Goal: Transaction & Acquisition: Obtain resource

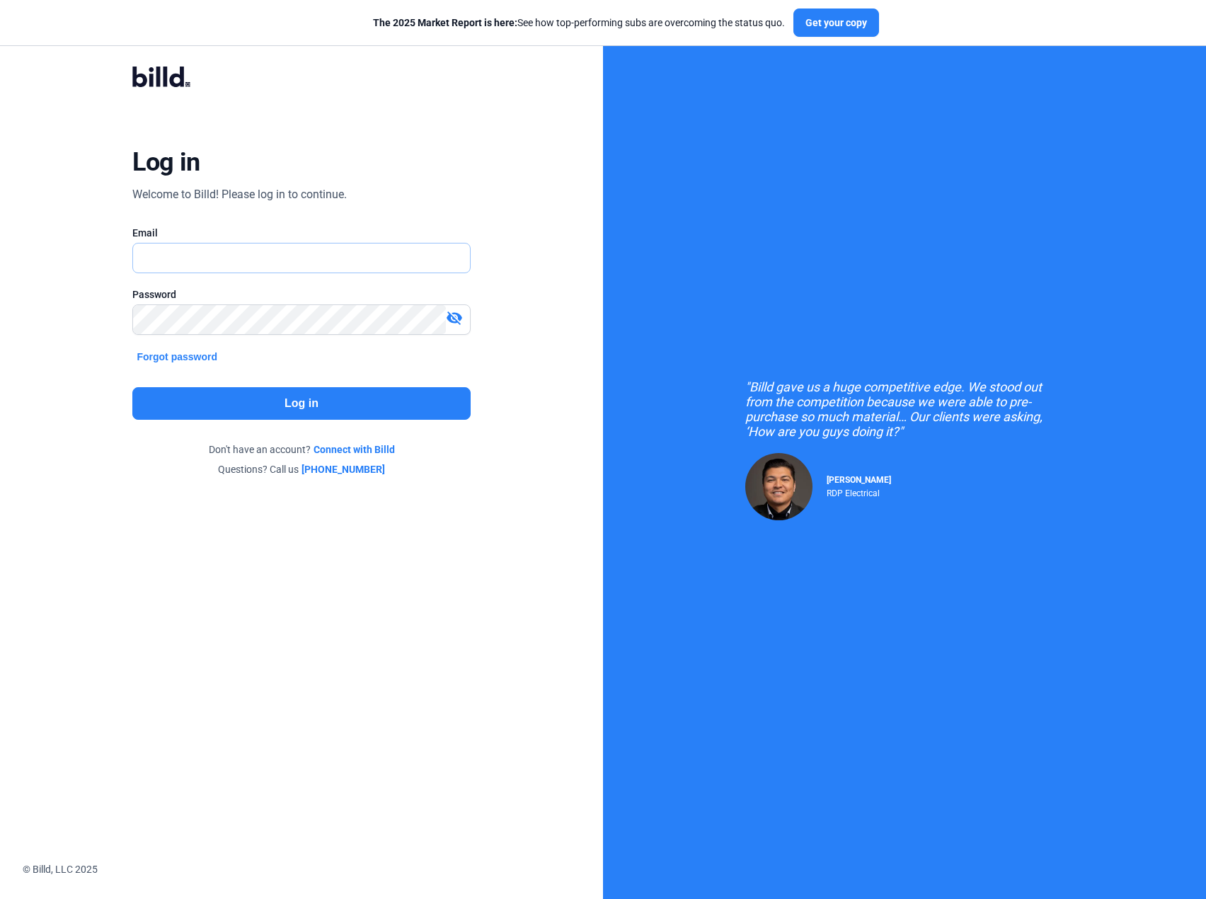
type input "[PERSON_NAME][EMAIL_ADDRESS][DOMAIN_NAME]"
click at [239, 395] on button "Log in" at bounding box center [301, 403] width 338 height 33
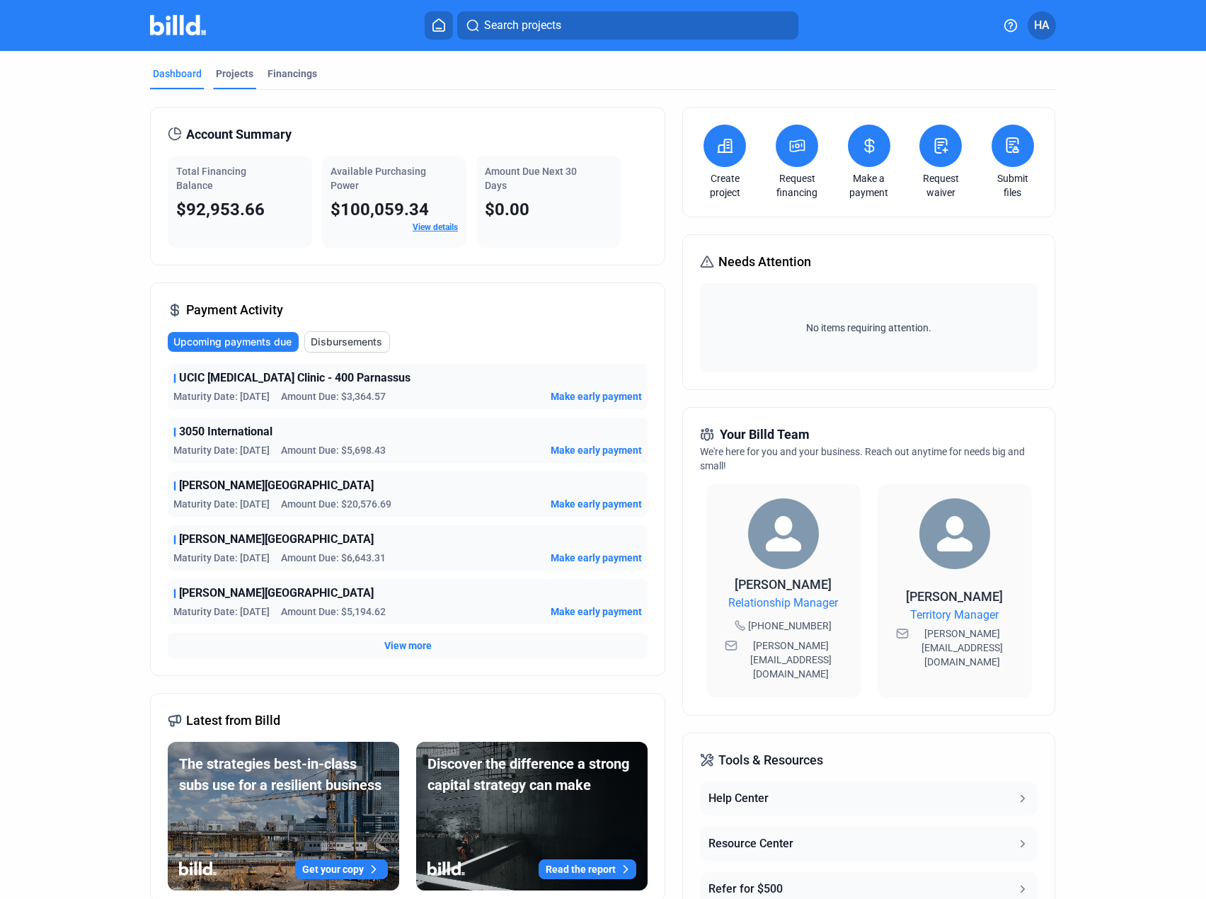
click at [224, 76] on div "Projects" at bounding box center [235, 74] width 38 height 14
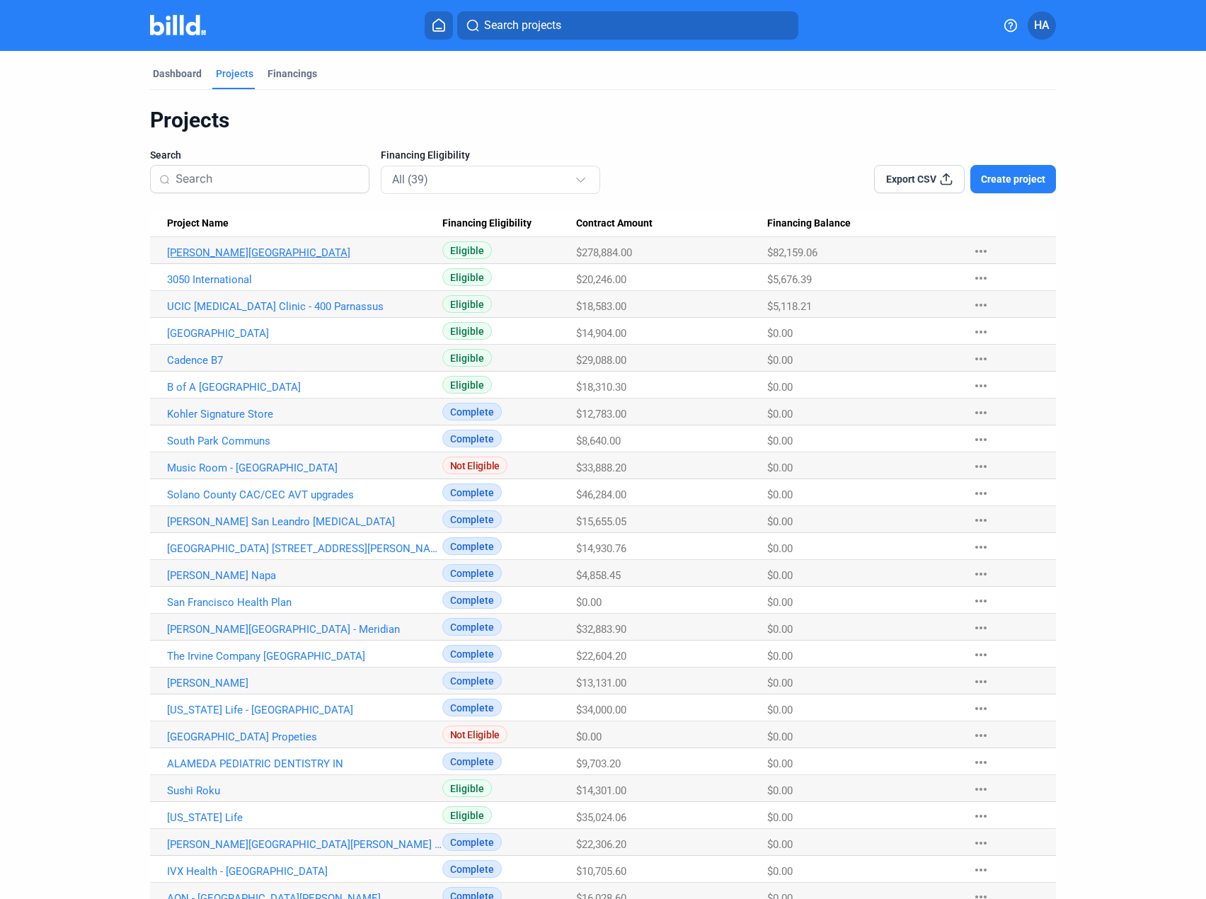
click at [244, 250] on link "[PERSON_NAME][GEOGRAPHIC_DATA]" at bounding box center [304, 252] width 275 height 13
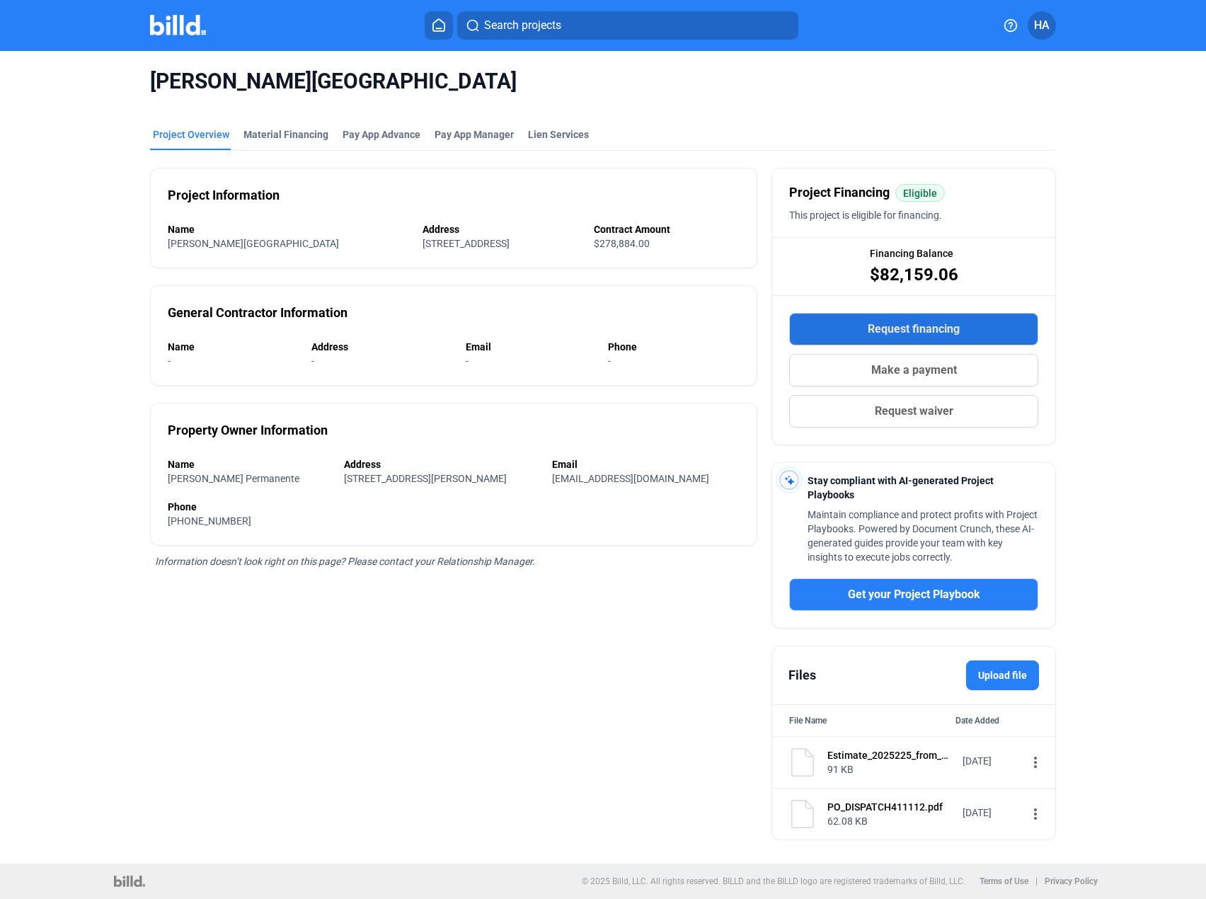
click at [868, 323] on span "Request financing" at bounding box center [914, 329] width 92 height 17
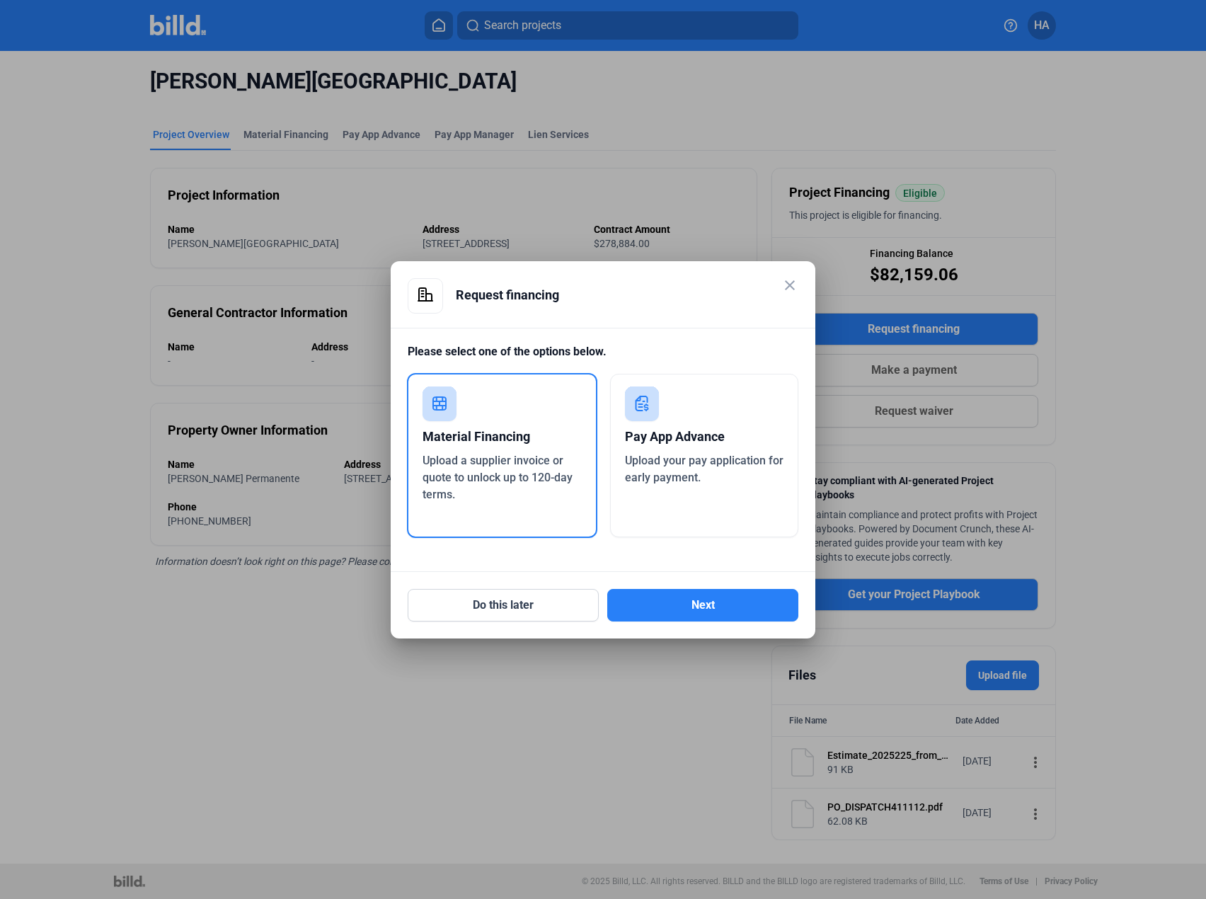
click at [547, 490] on div "Upload a supplier invoice or quote to unlock up to 120-day terms." at bounding box center [502, 477] width 159 height 51
click at [681, 604] on button "Next" at bounding box center [702, 605] width 191 height 33
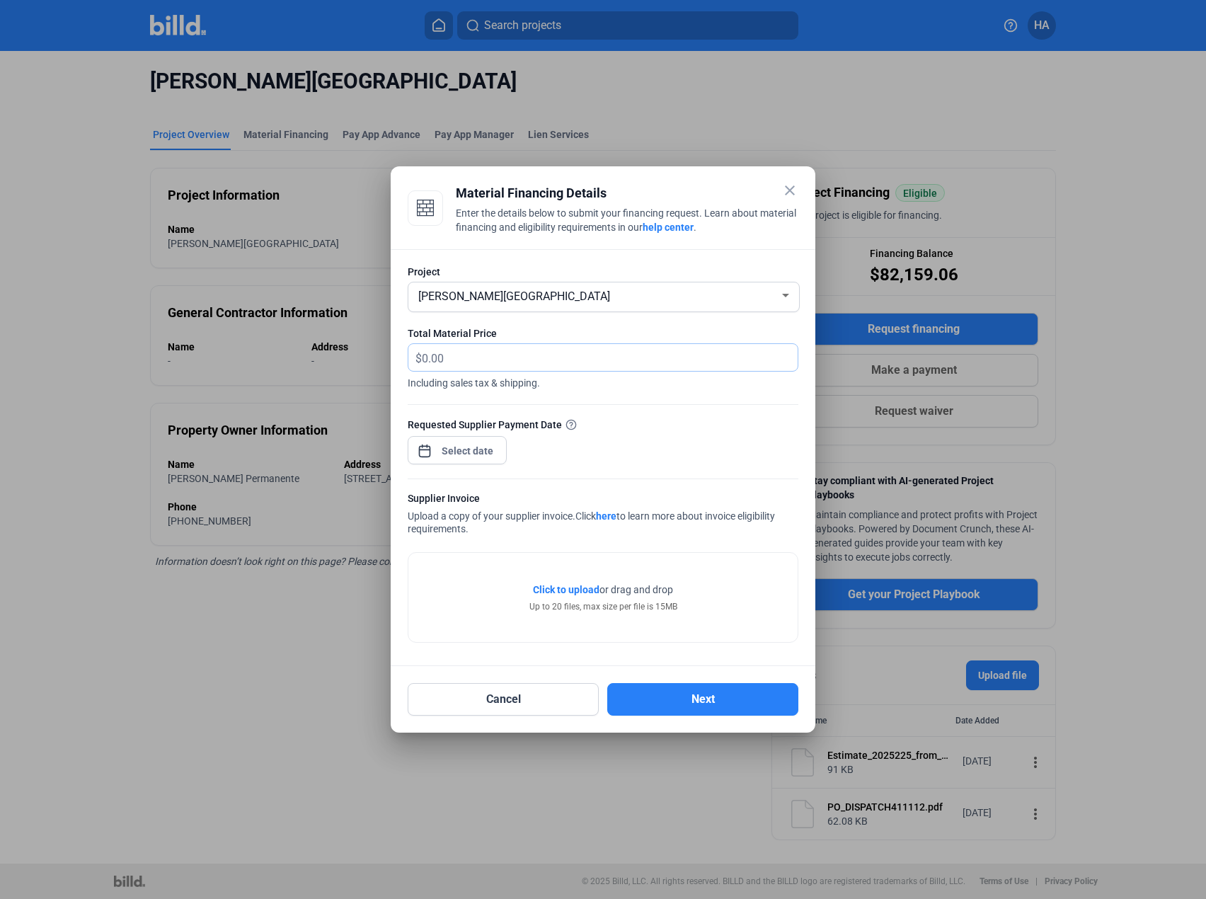
click at [461, 362] on input "text" at bounding box center [610, 358] width 376 height 28
type input "6,581.00"
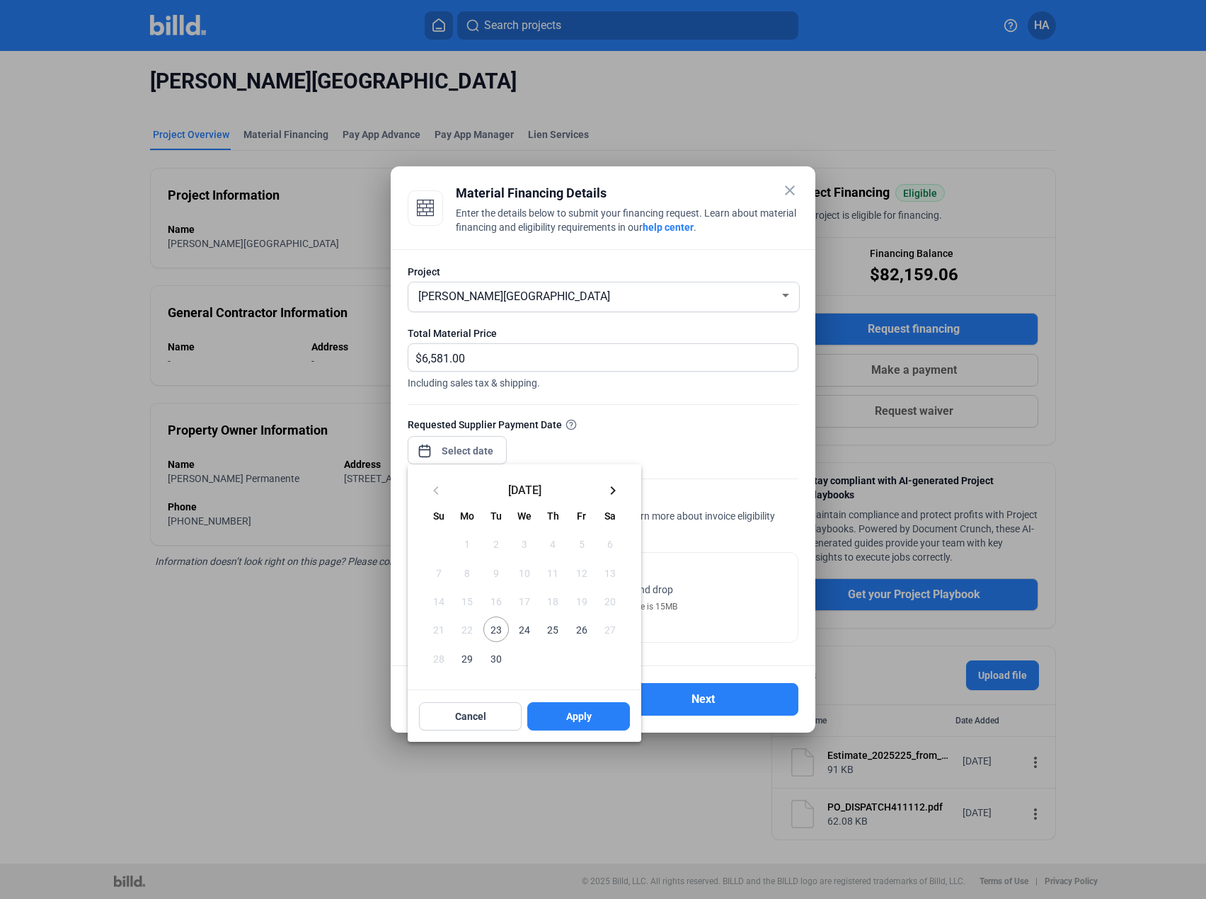
click at [454, 454] on div "close Material Financing Details Enter the details below to submit your financi…" at bounding box center [603, 449] width 1206 height 899
click at [544, 628] on span "25" at bounding box center [552, 628] width 25 height 25
click at [575, 721] on span "Apply" at bounding box center [578, 716] width 25 height 14
type input "[DATE]"
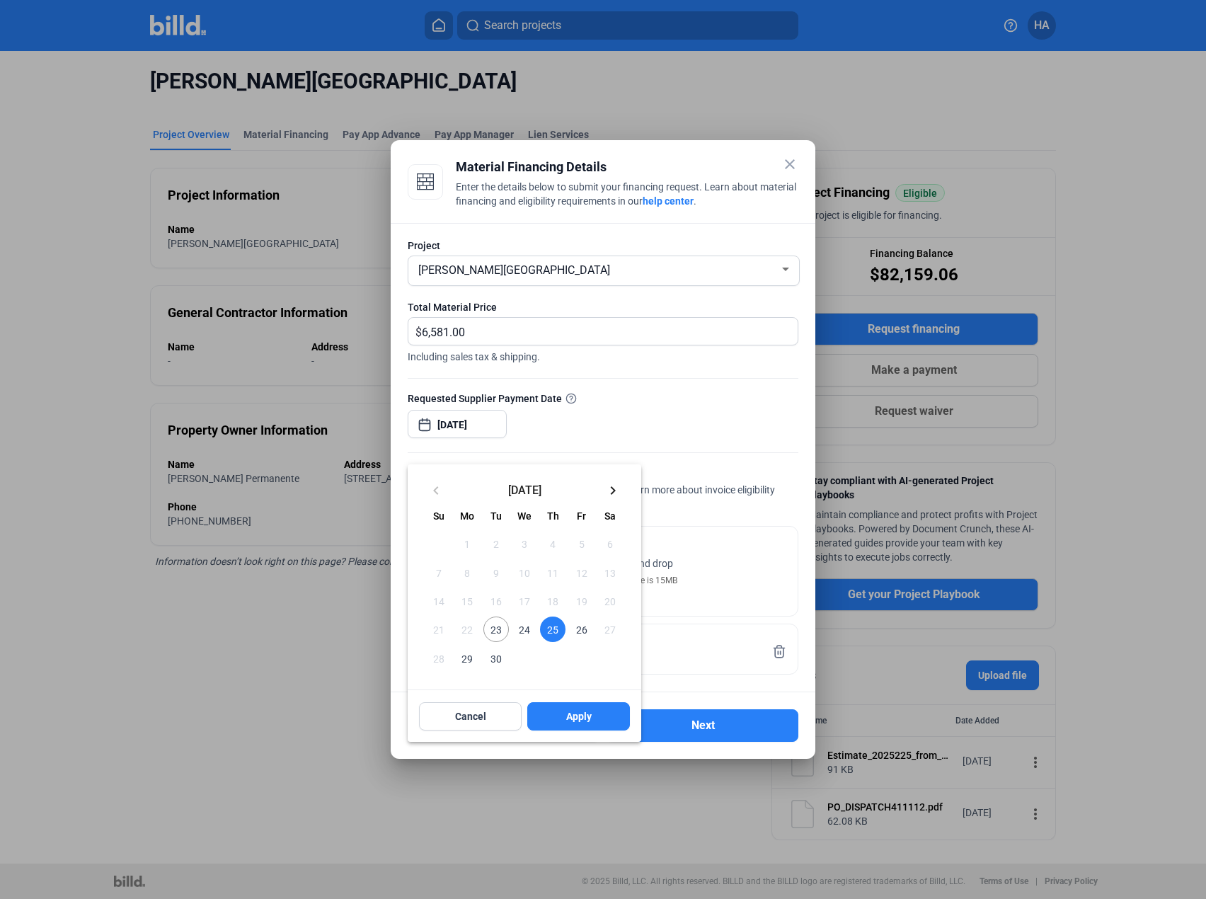
click at [554, 633] on span "25" at bounding box center [552, 628] width 25 height 25
click at [568, 710] on span "Apply" at bounding box center [578, 716] width 25 height 14
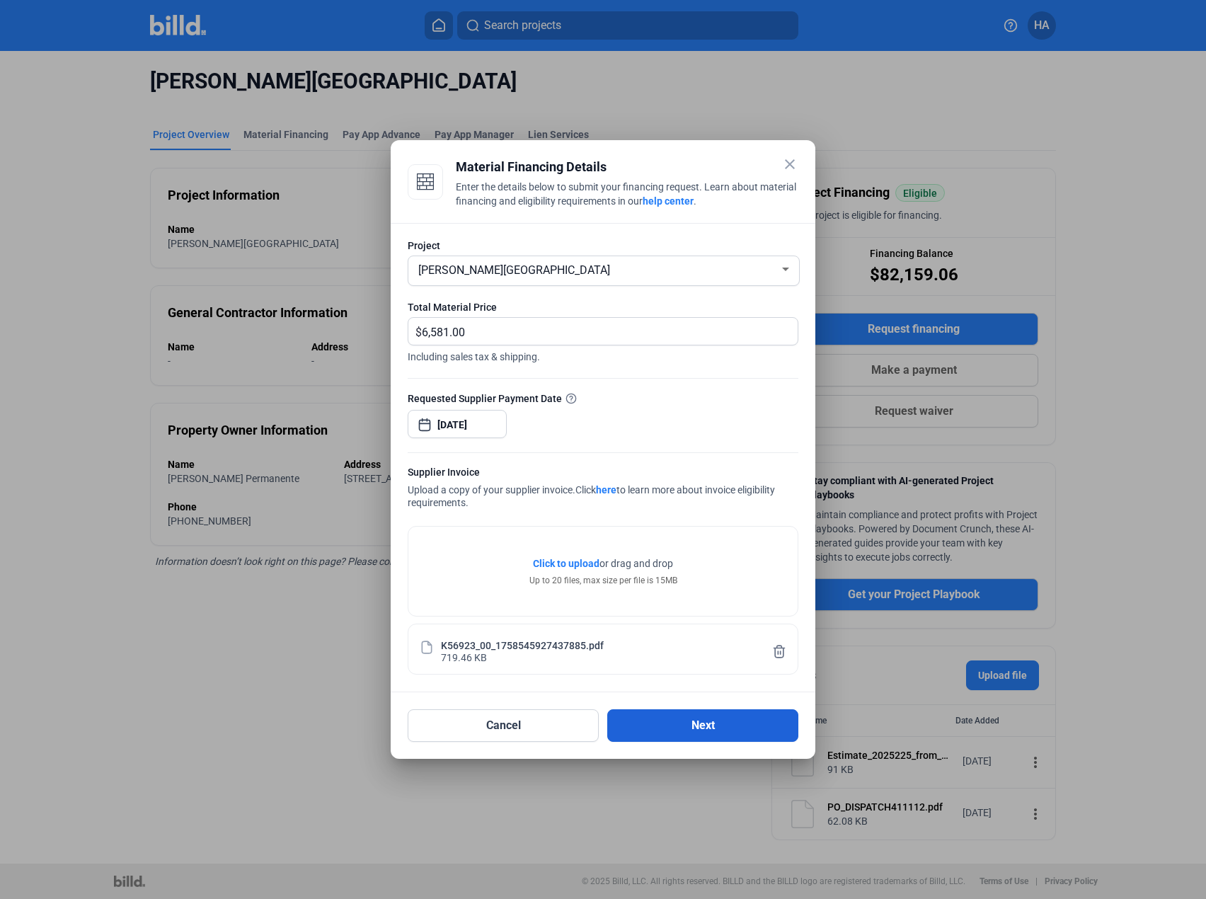
click at [729, 721] on button "Next" at bounding box center [702, 725] width 191 height 33
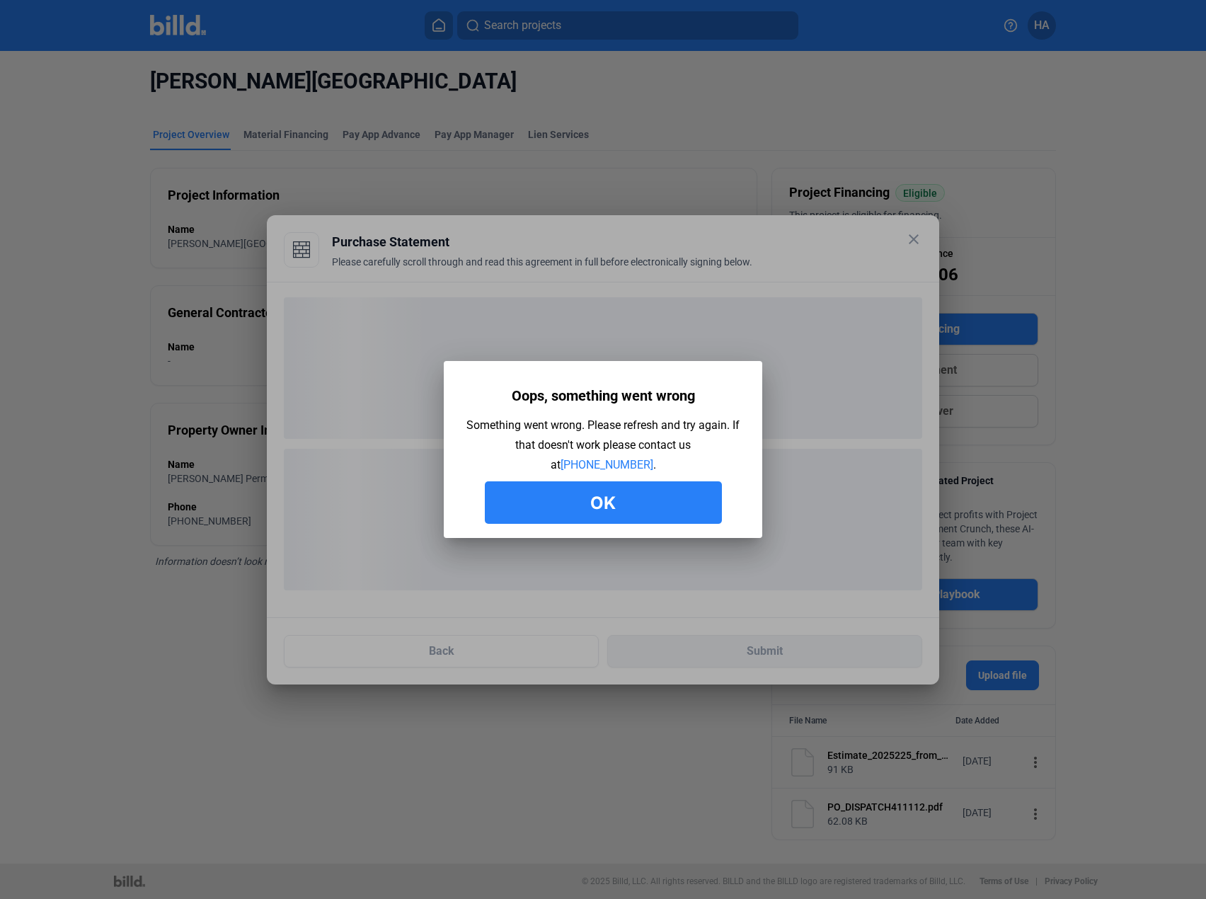
click at [604, 483] on button "Ok" at bounding box center [603, 502] width 237 height 42
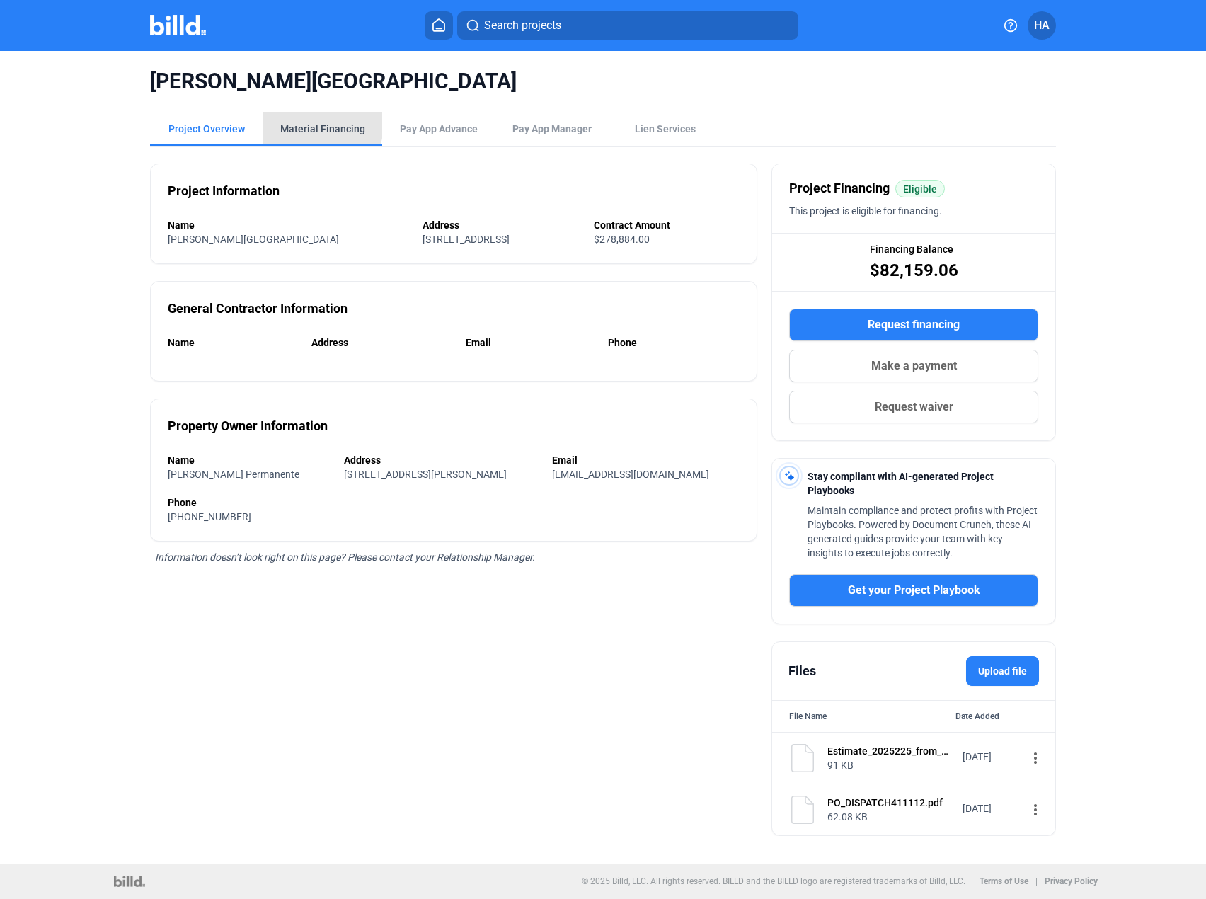
click at [316, 125] on div "Material Financing" at bounding box center [322, 129] width 85 height 14
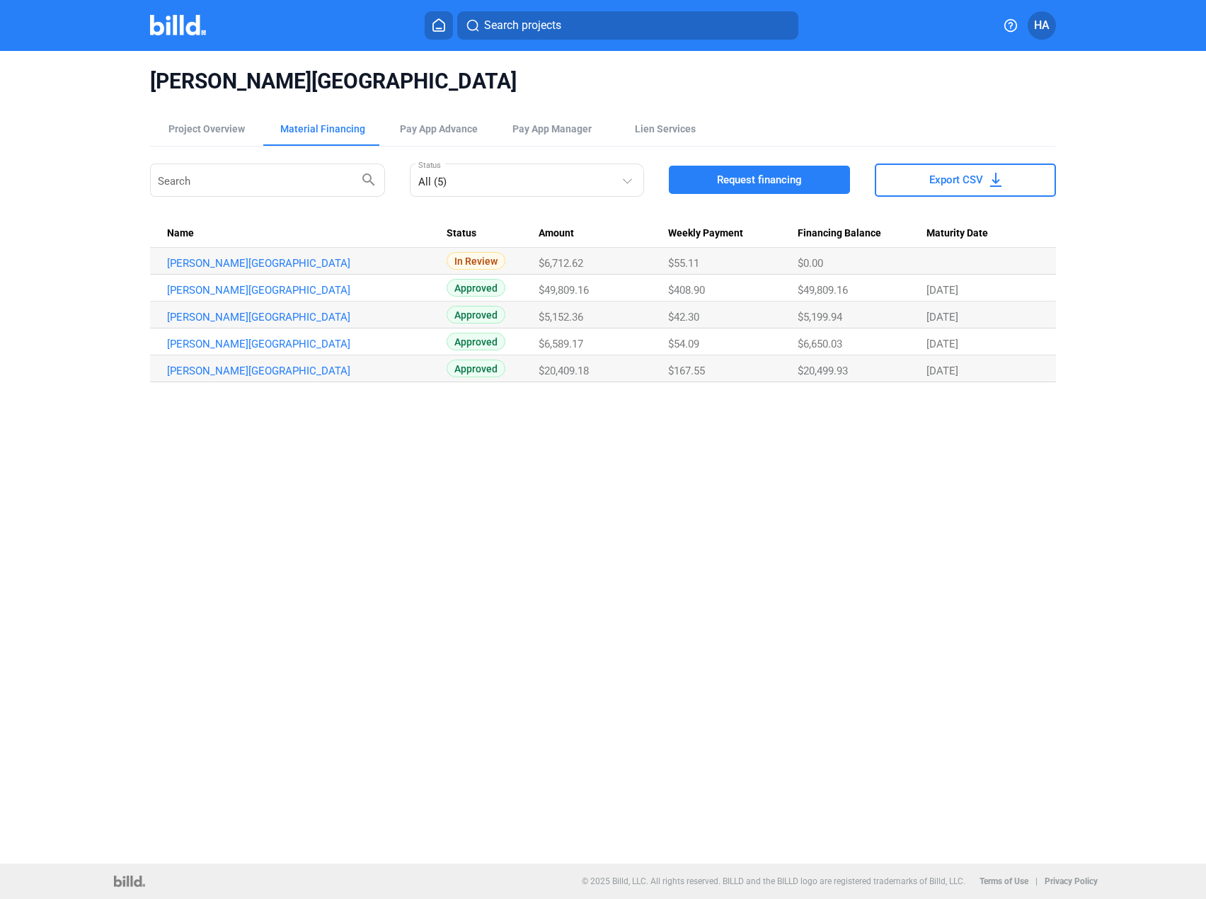
click at [770, 181] on span "Request financing" at bounding box center [759, 180] width 85 height 14
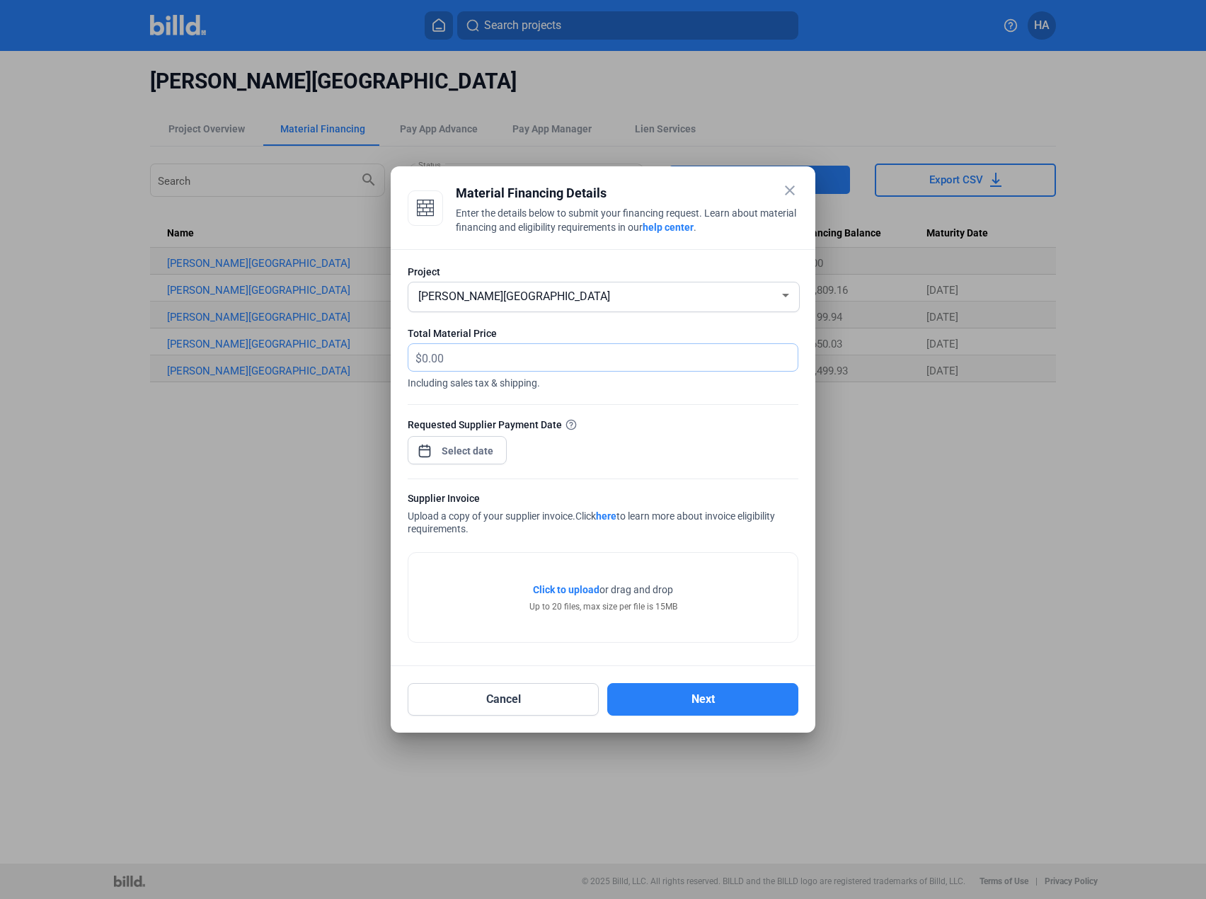
click at [547, 355] on input "text" at bounding box center [610, 358] width 376 height 28
click at [796, 190] on mat-icon "close" at bounding box center [789, 190] width 17 height 17
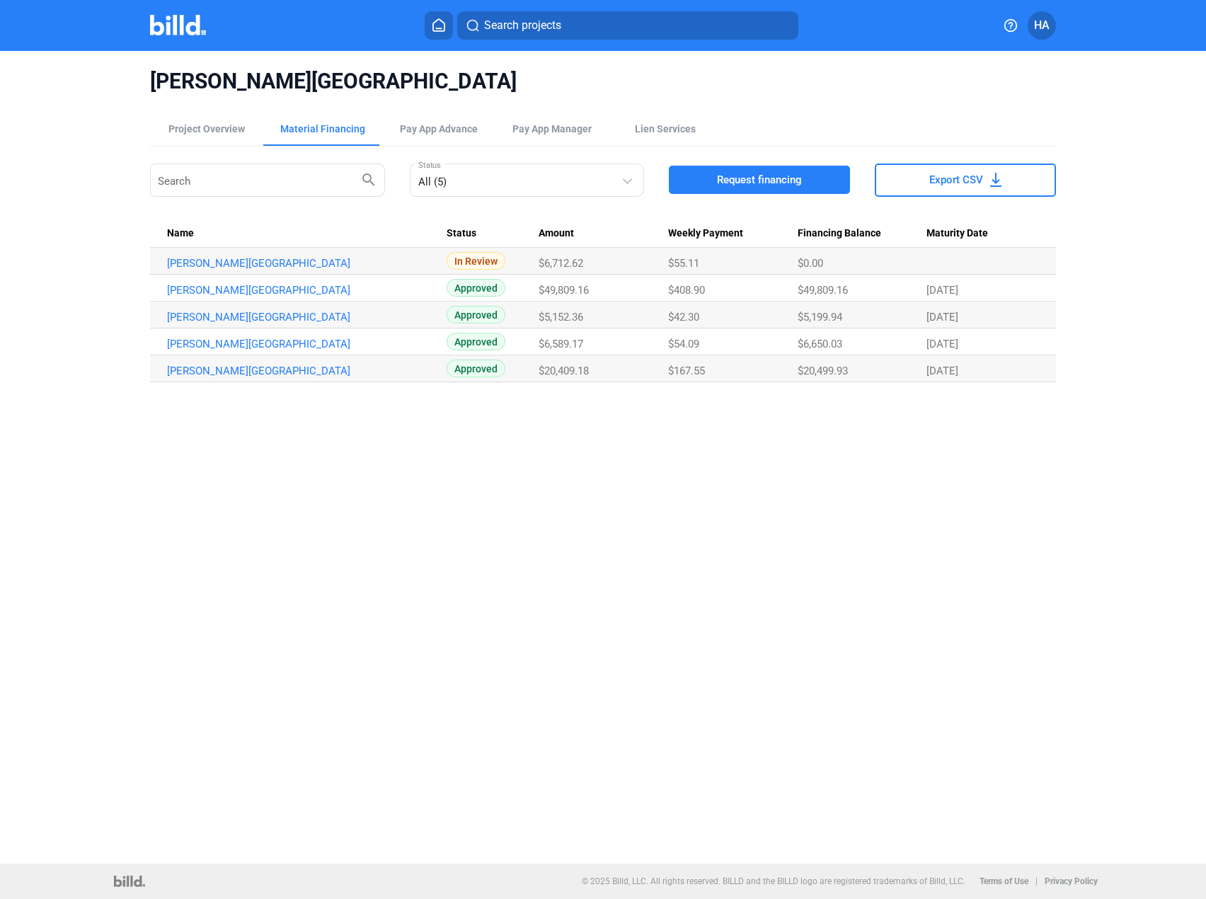
click at [290, 270] on td "[PERSON_NAME][GEOGRAPHIC_DATA]" at bounding box center [298, 261] width 297 height 27
click at [291, 263] on link "[PERSON_NAME][GEOGRAPHIC_DATA]" at bounding box center [304, 263] width 275 height 13
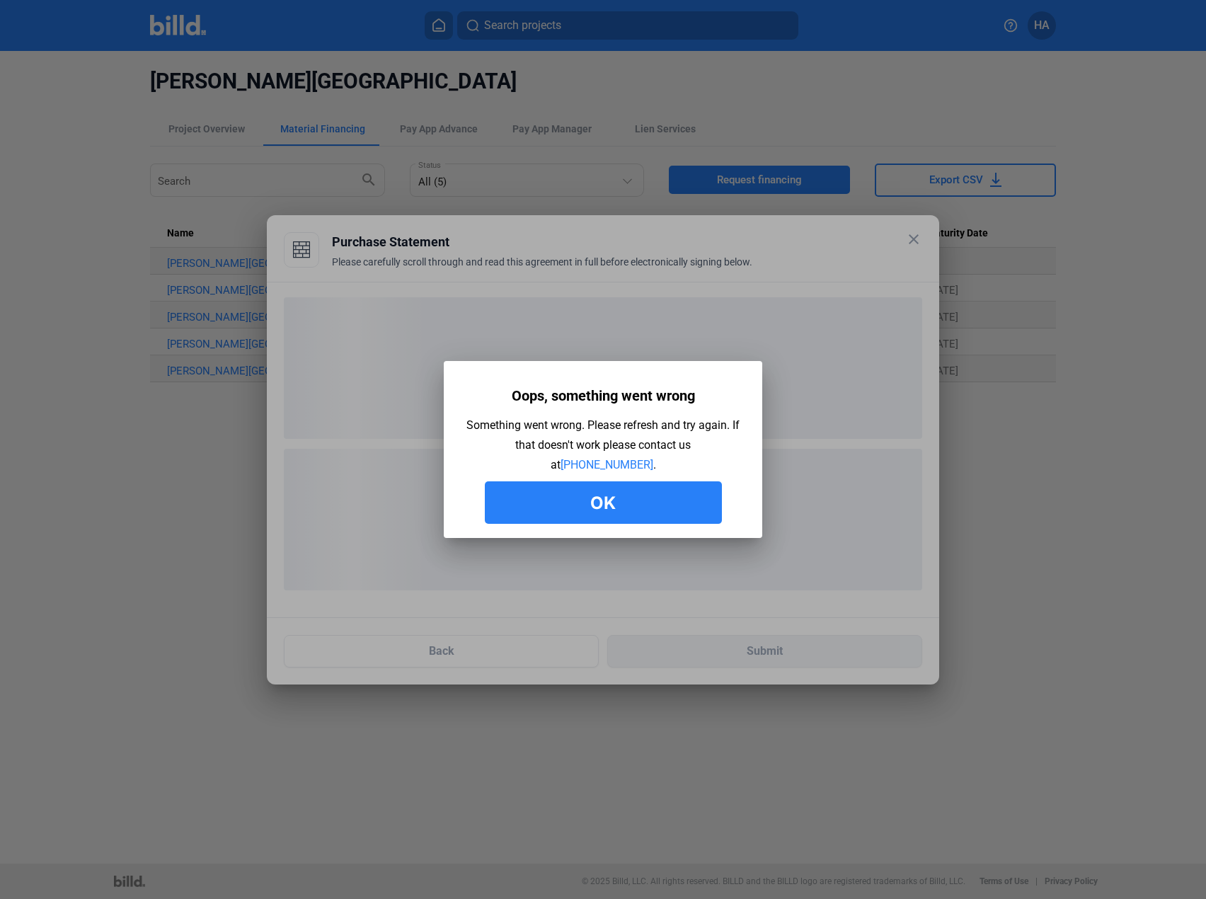
click at [693, 498] on button "Ok" at bounding box center [603, 502] width 237 height 42
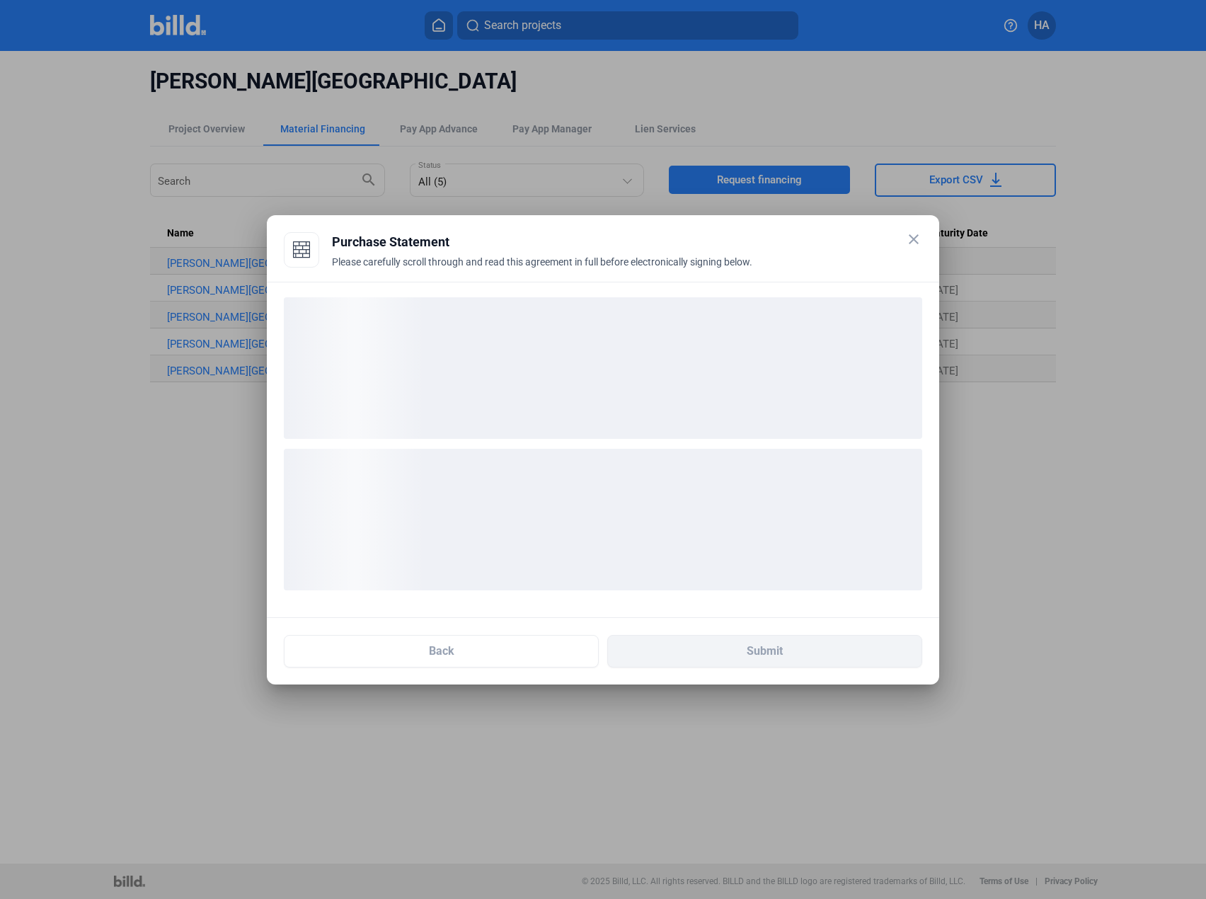
click at [920, 242] on mat-icon "close" at bounding box center [913, 239] width 17 height 17
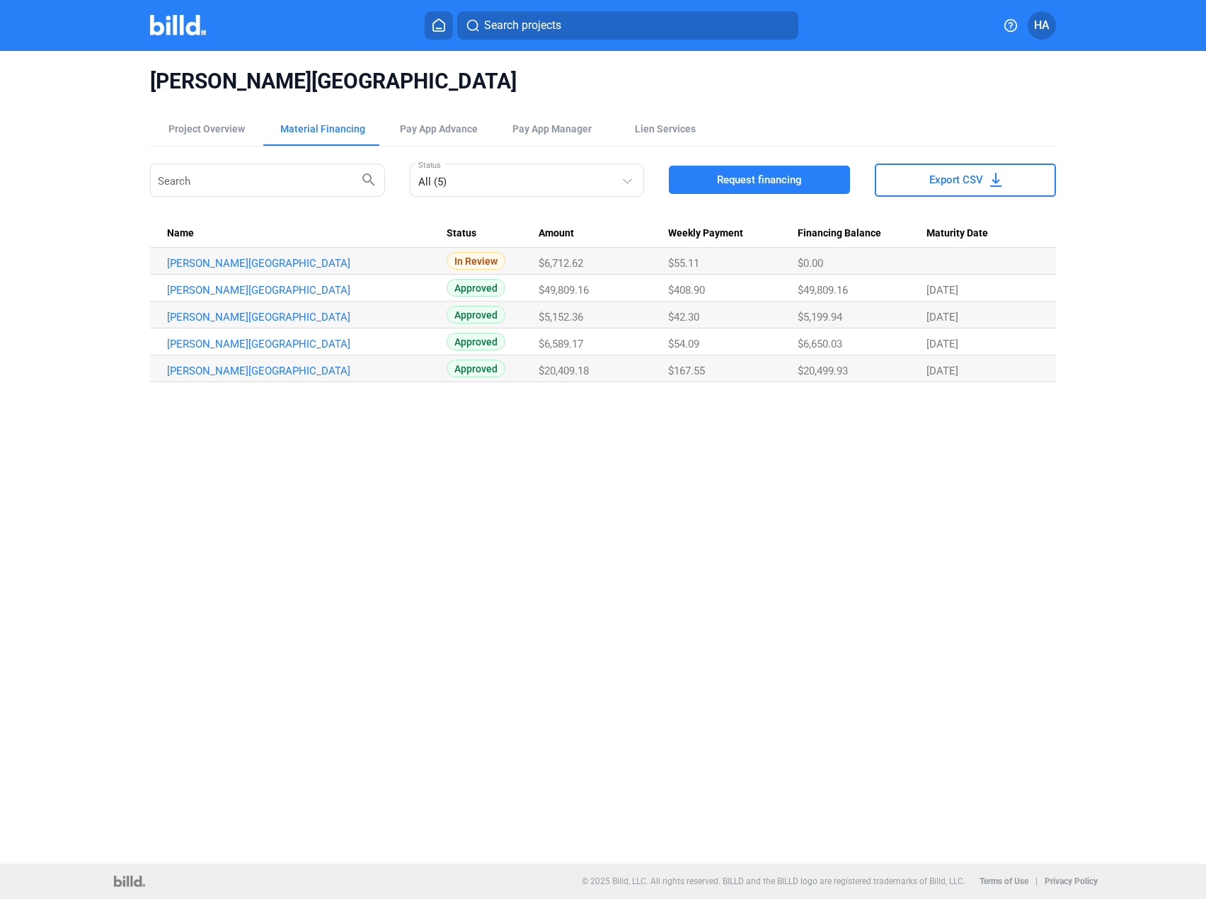
click at [770, 177] on span "Request financing" at bounding box center [759, 180] width 85 height 14
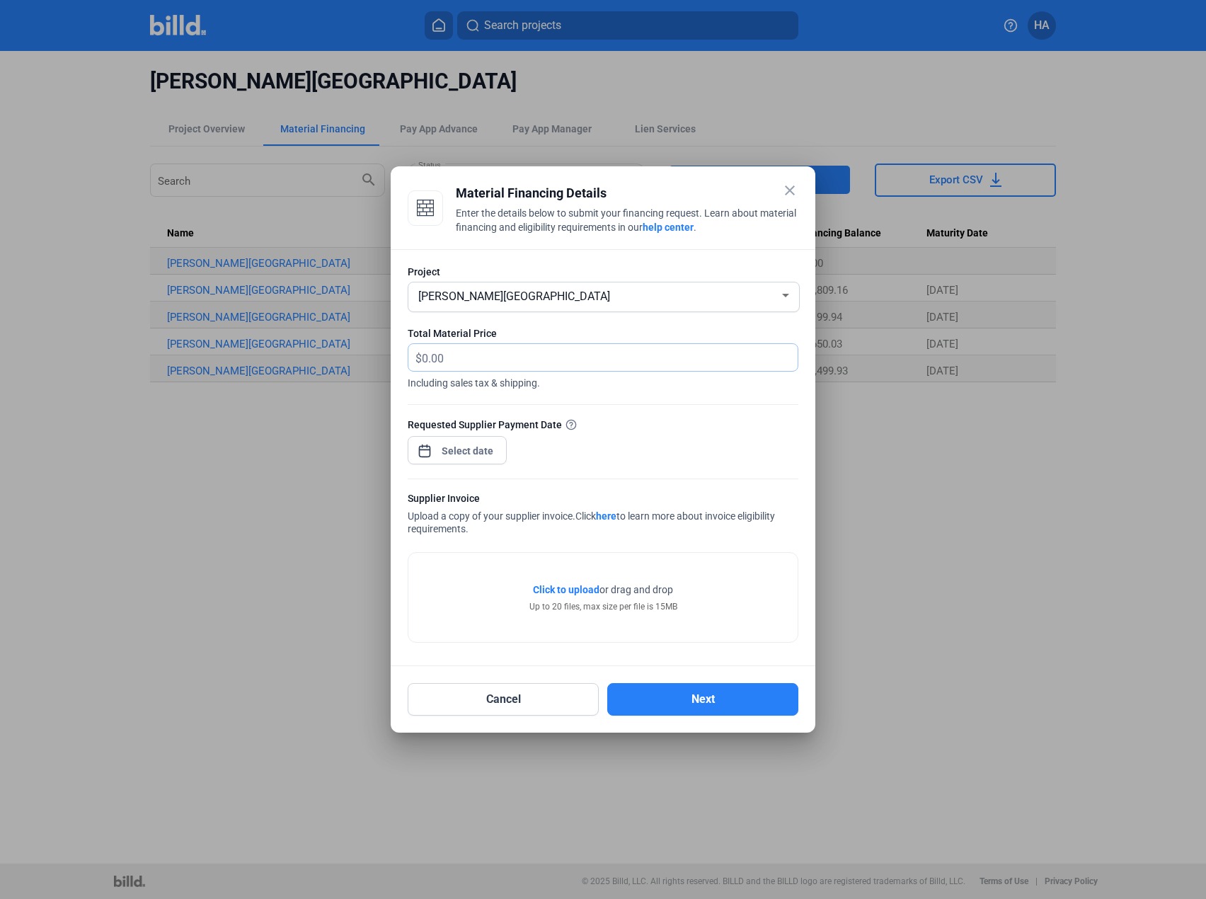
click at [554, 363] on input "text" at bounding box center [610, 358] width 376 height 28
click at [497, 355] on input "text" at bounding box center [610, 358] width 376 height 28
type input "18,950"
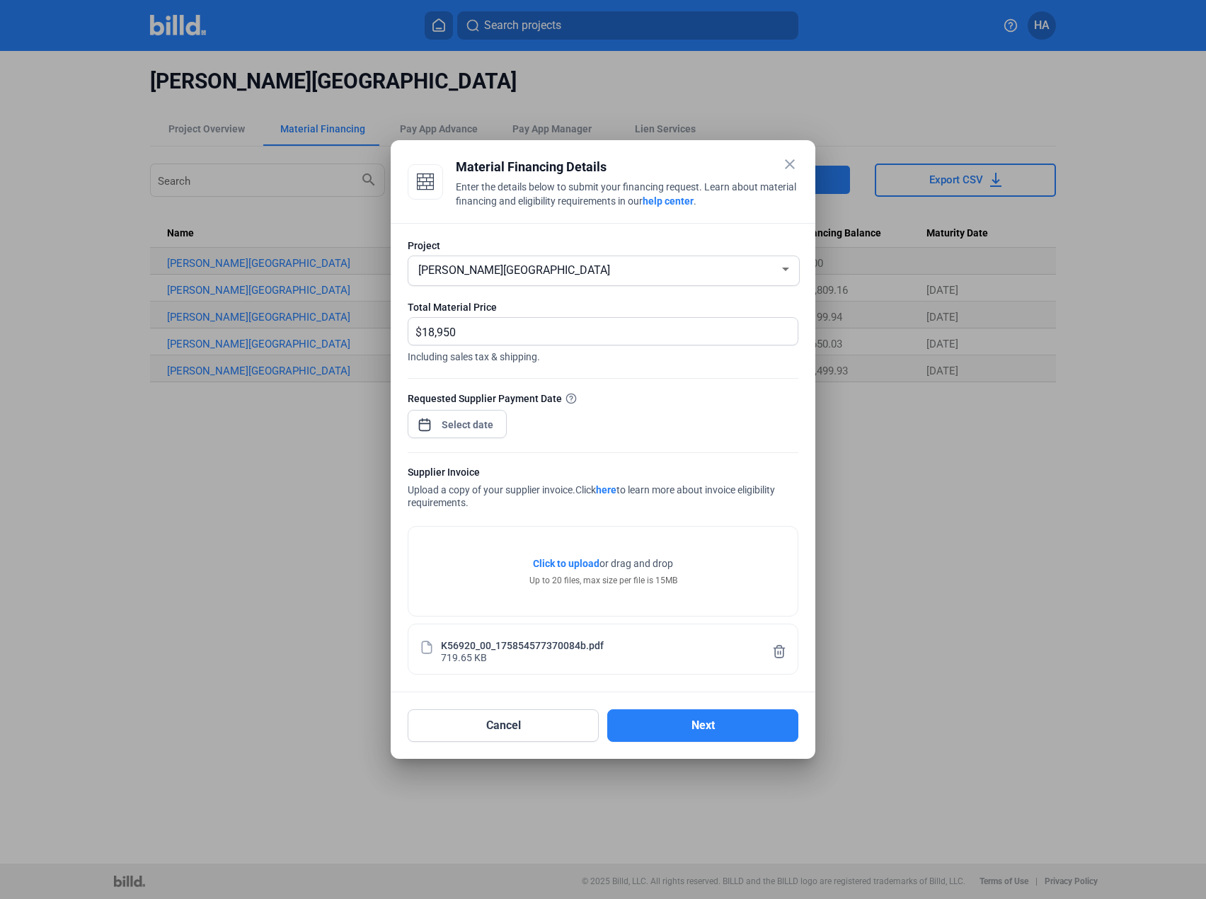
click at [471, 422] on div "close Material Financing Details Enter the details below to submit your financi…" at bounding box center [603, 449] width 1206 height 899
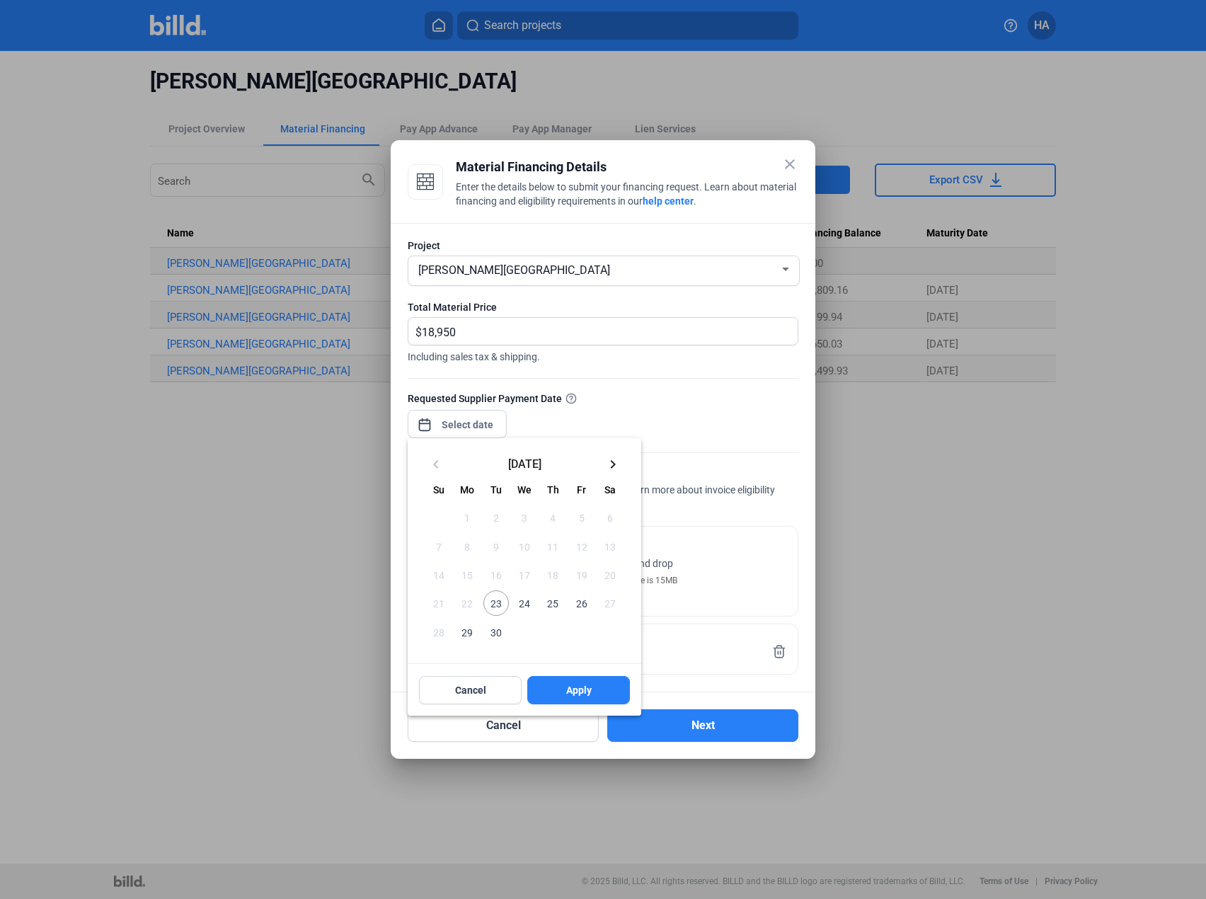
click at [563, 605] on span "25" at bounding box center [552, 602] width 25 height 25
click at [568, 684] on span "Apply" at bounding box center [578, 690] width 25 height 14
type input "[DATE]"
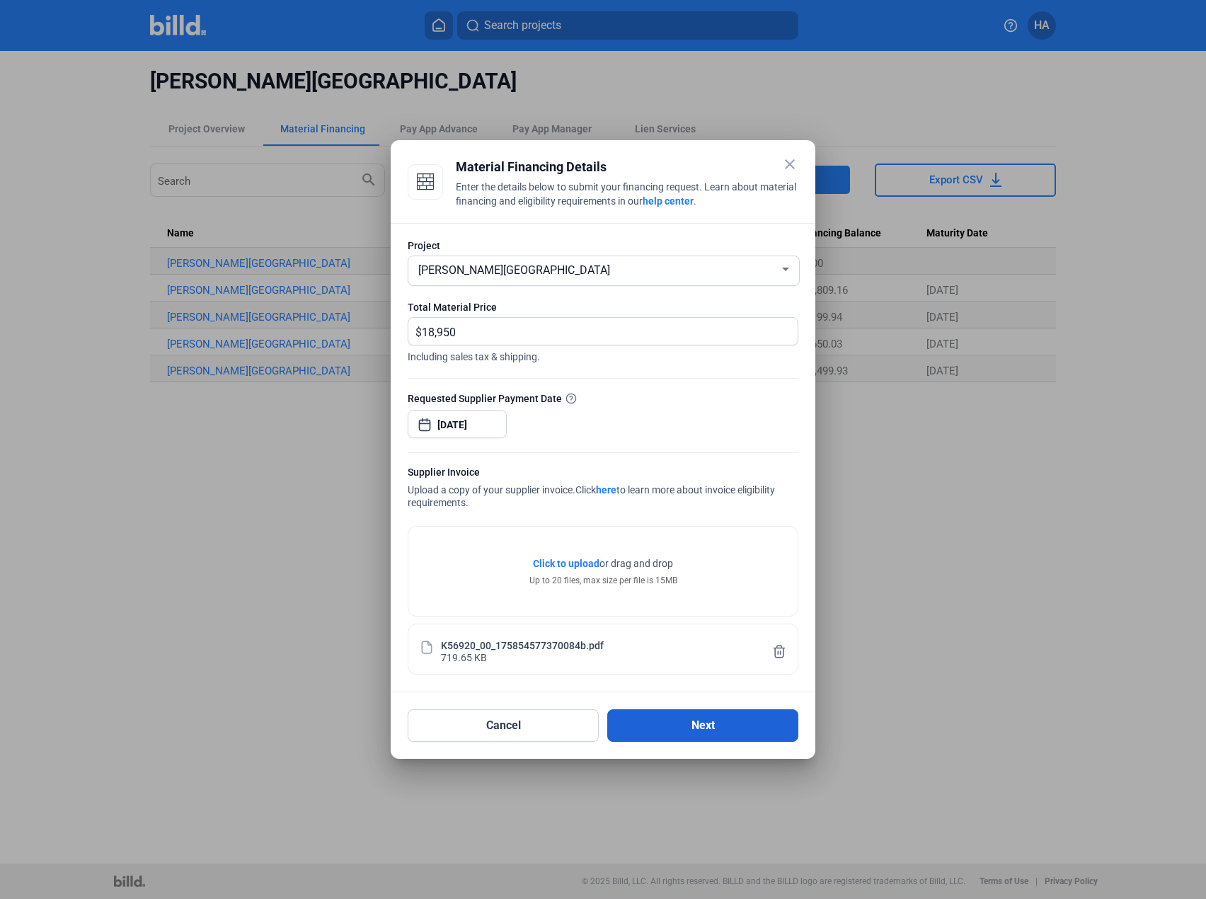
click at [667, 718] on button "Next" at bounding box center [702, 725] width 191 height 33
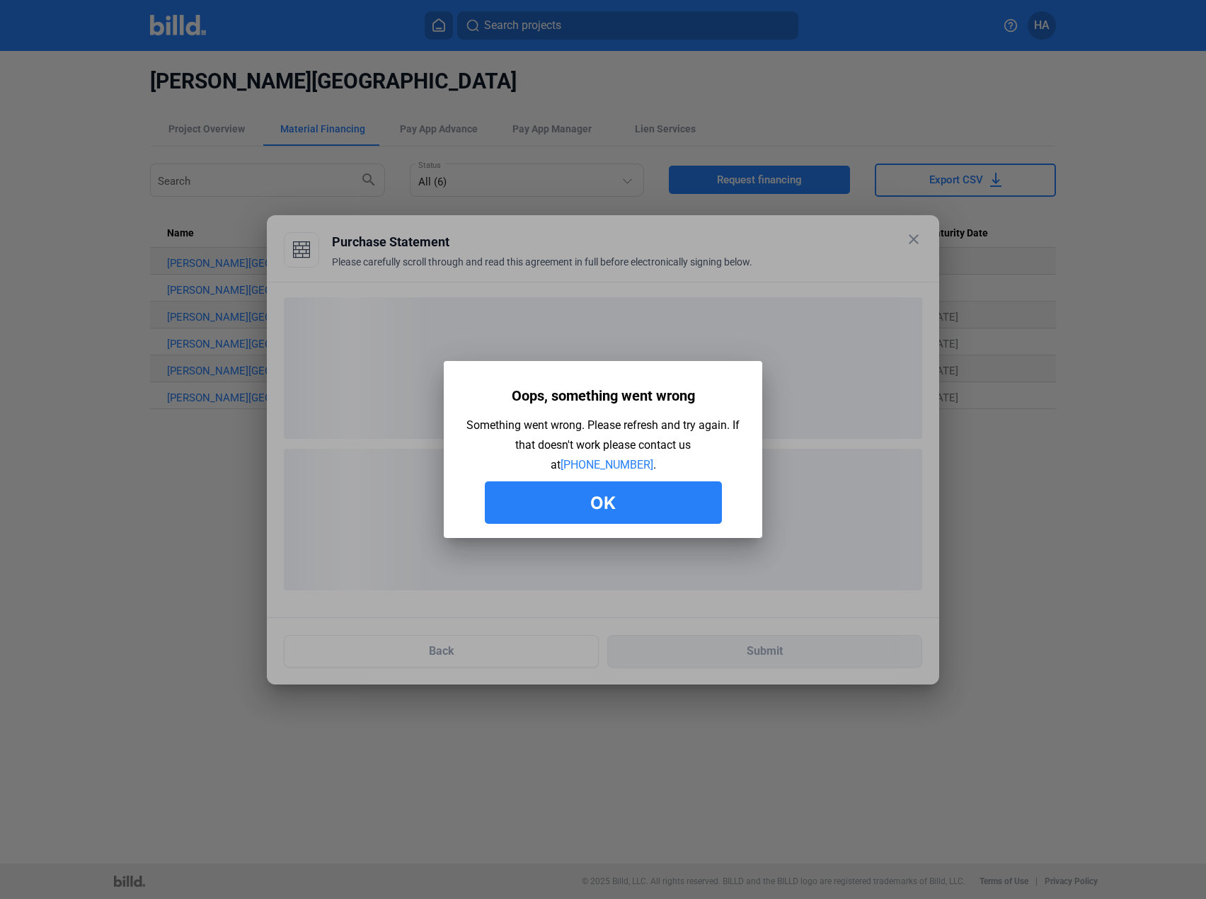
click at [585, 515] on button "Ok" at bounding box center [603, 502] width 237 height 42
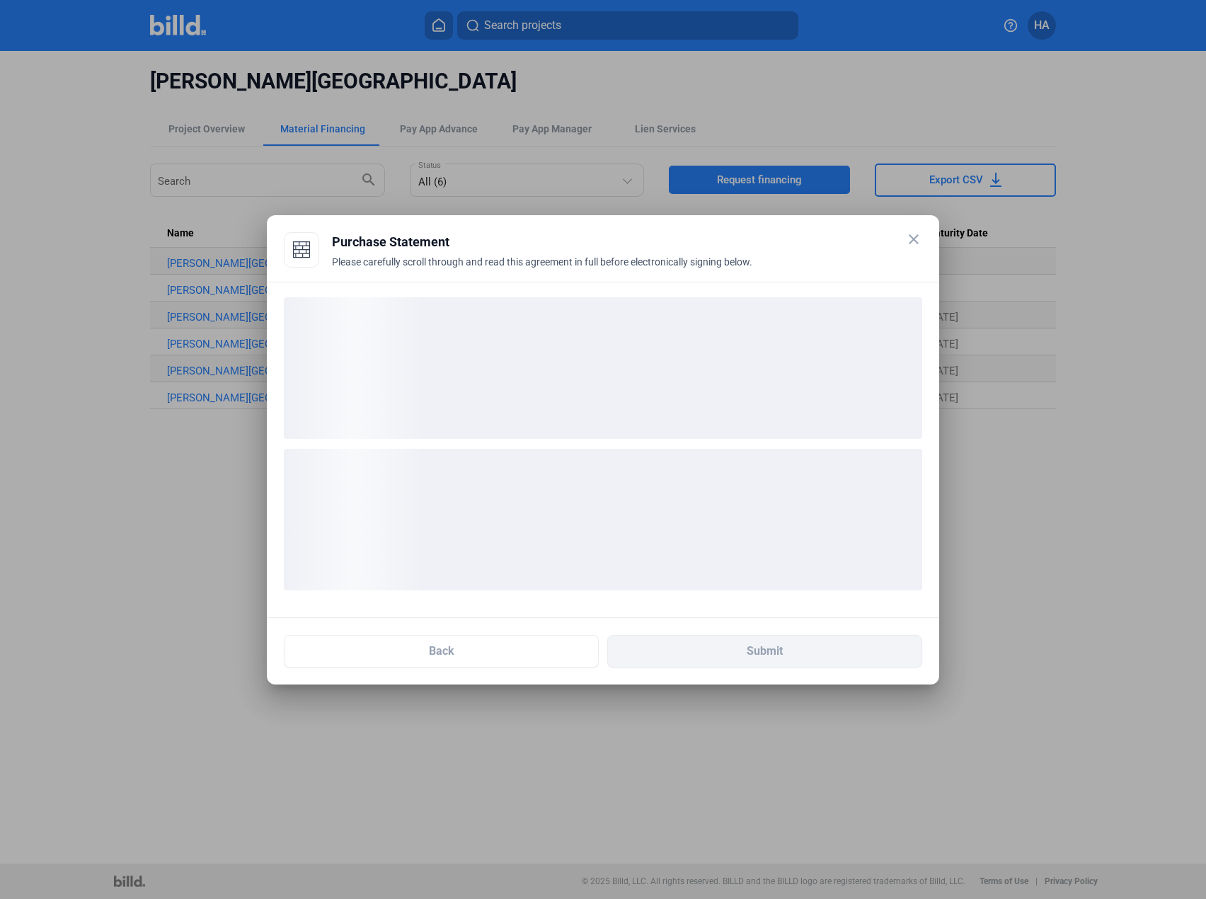
click at [917, 243] on mat-icon "close" at bounding box center [913, 239] width 17 height 17
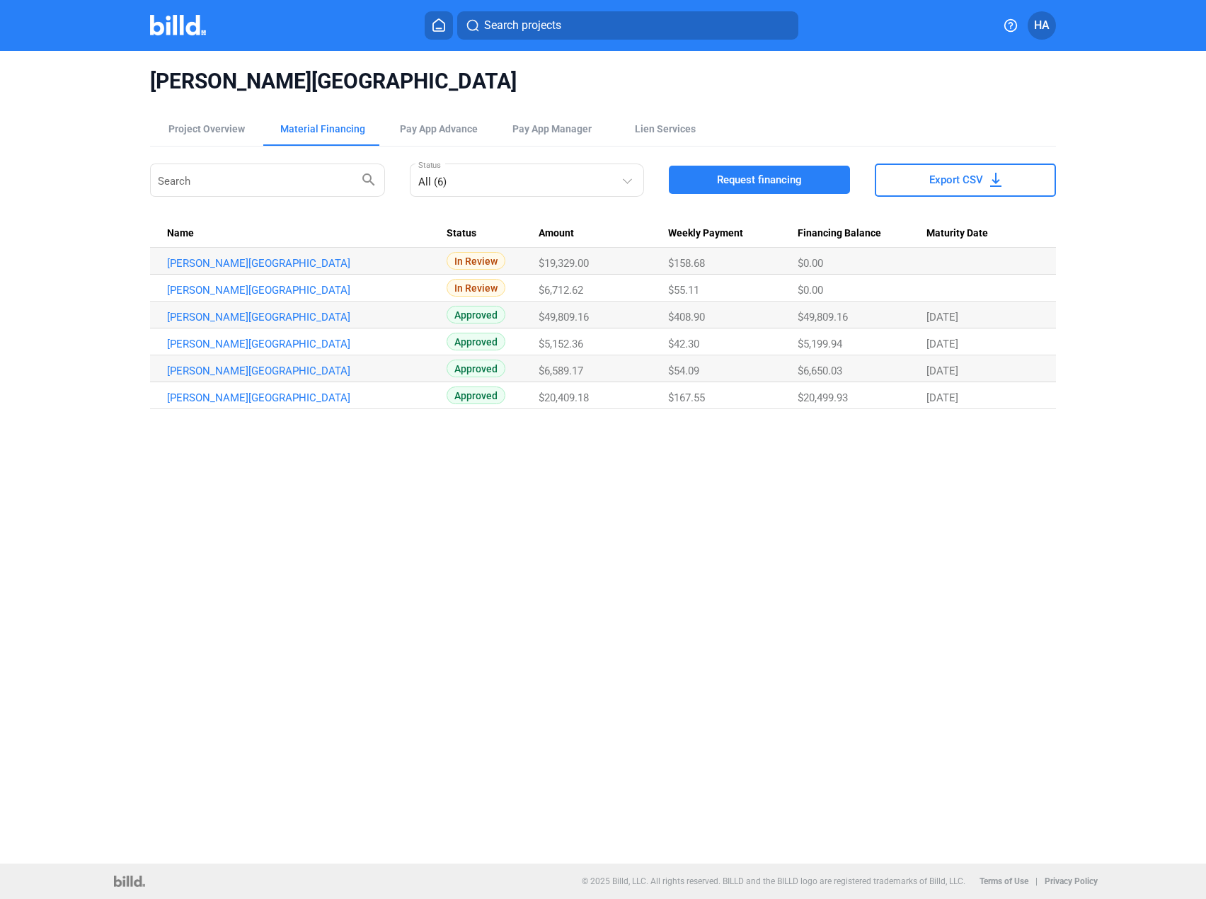
click at [532, 568] on div "[PERSON_NAME][GEOGRAPHIC_DATA] Project Overview Material Financing Pay App Adva…" at bounding box center [603, 457] width 1206 height 813
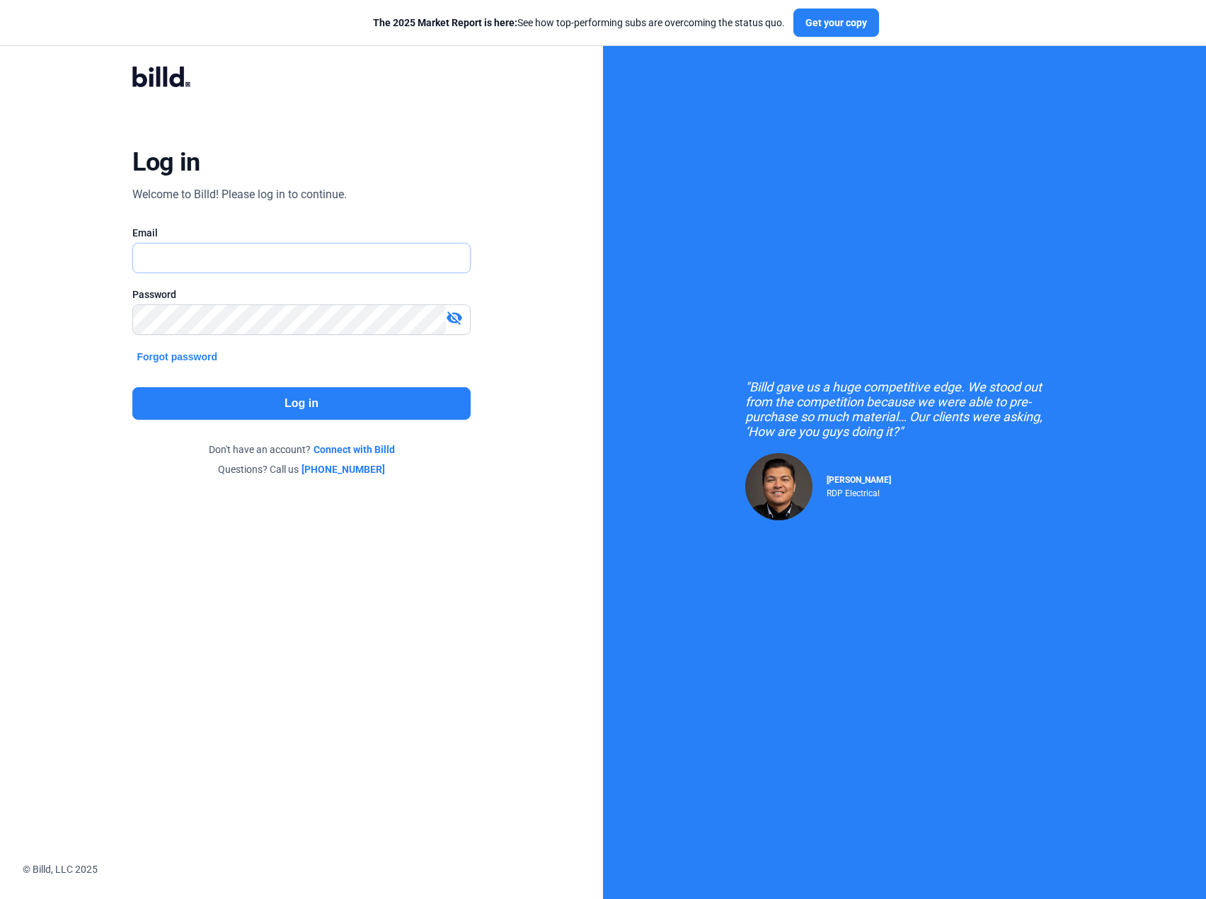
type input "[PERSON_NAME][EMAIL_ADDRESS][DOMAIN_NAME]"
click at [335, 403] on button "Log in" at bounding box center [301, 403] width 338 height 33
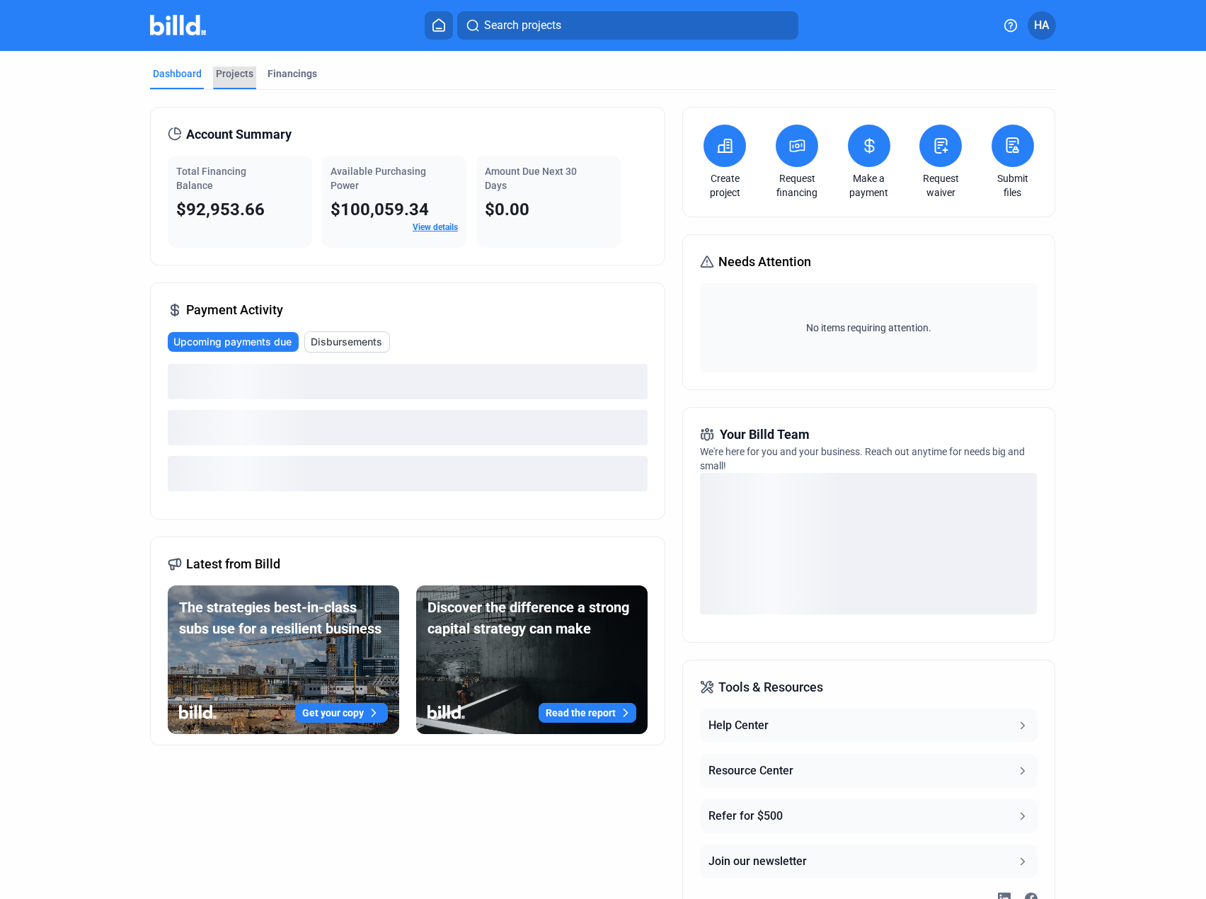
click at [223, 82] on div "Projects" at bounding box center [234, 78] width 43 height 23
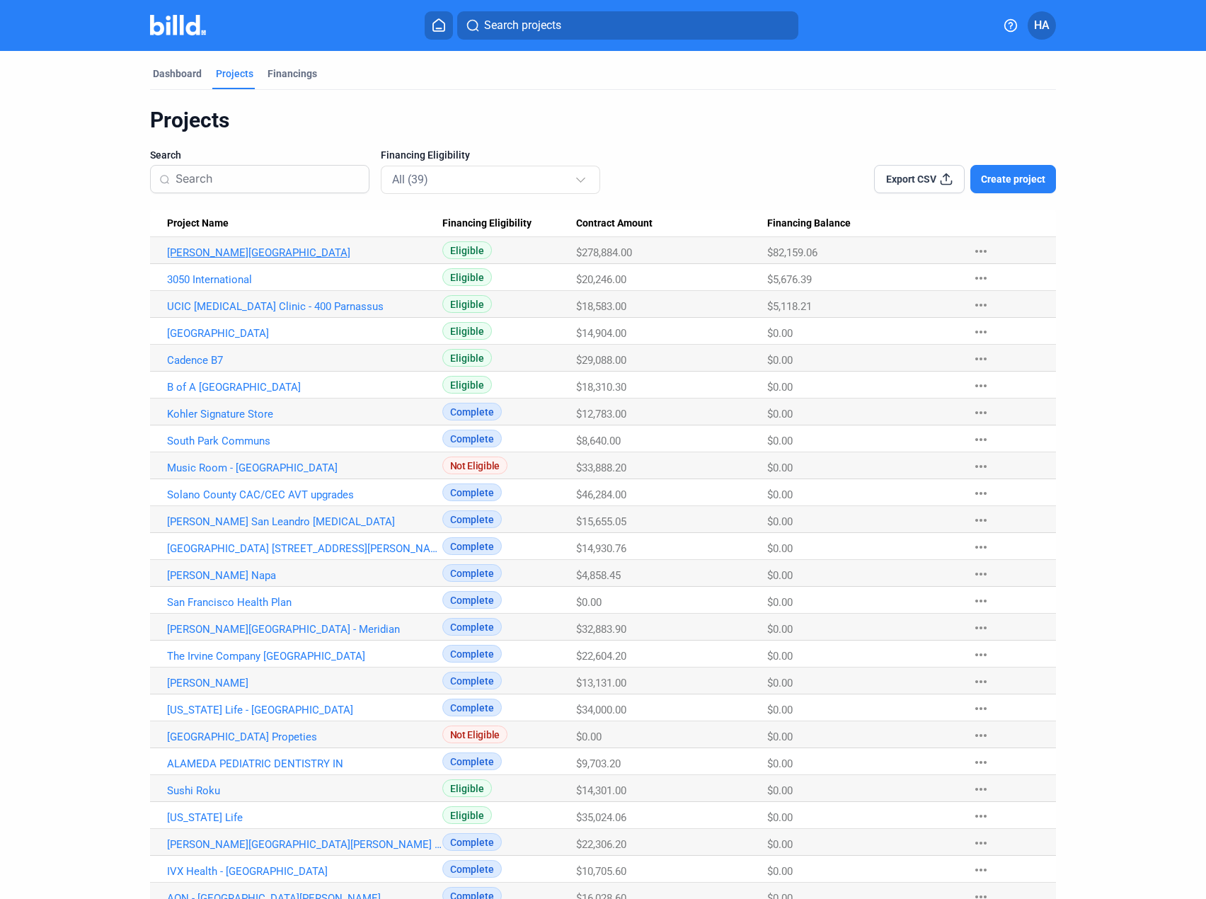
click at [242, 253] on link "[PERSON_NAME][GEOGRAPHIC_DATA]" at bounding box center [304, 252] width 275 height 13
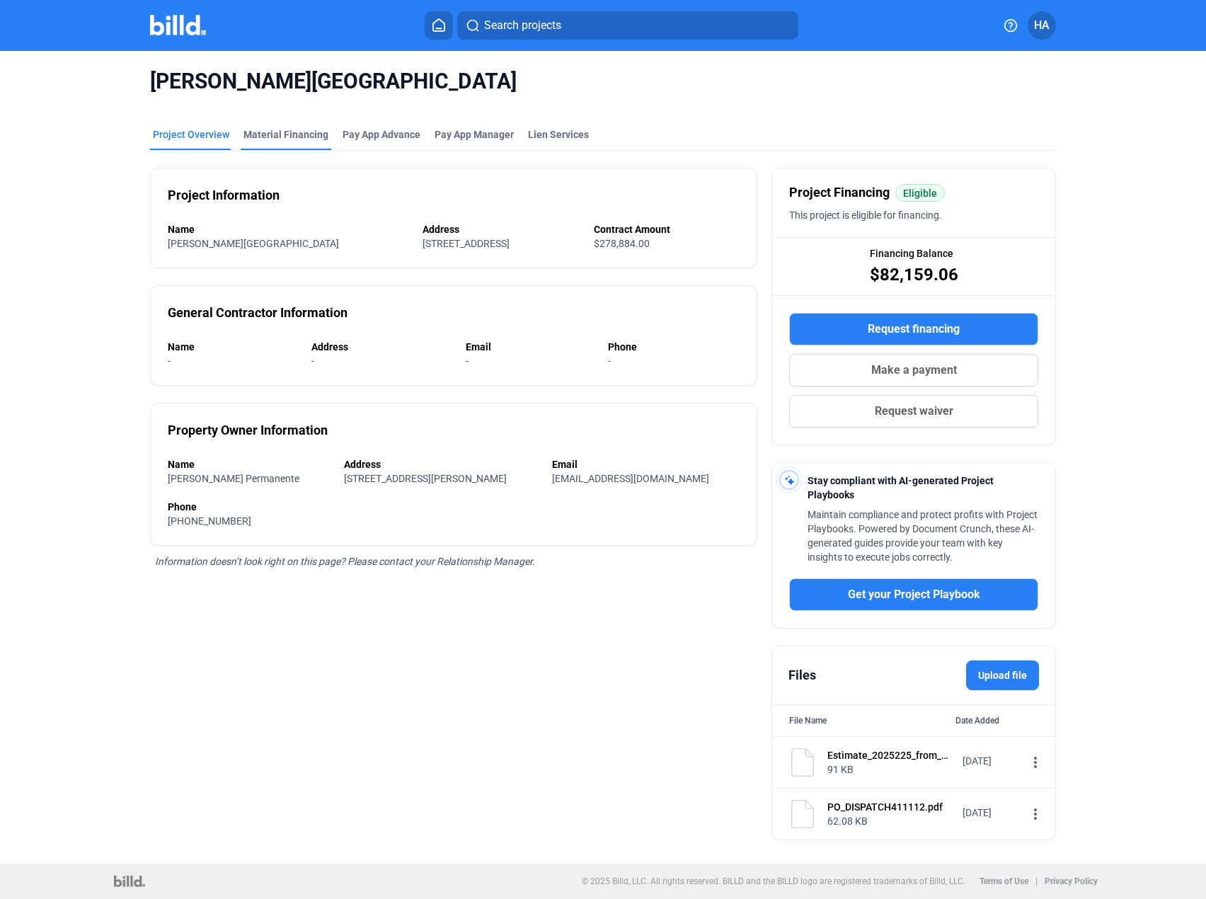
click at [286, 141] on div "Material Financing" at bounding box center [285, 134] width 85 height 14
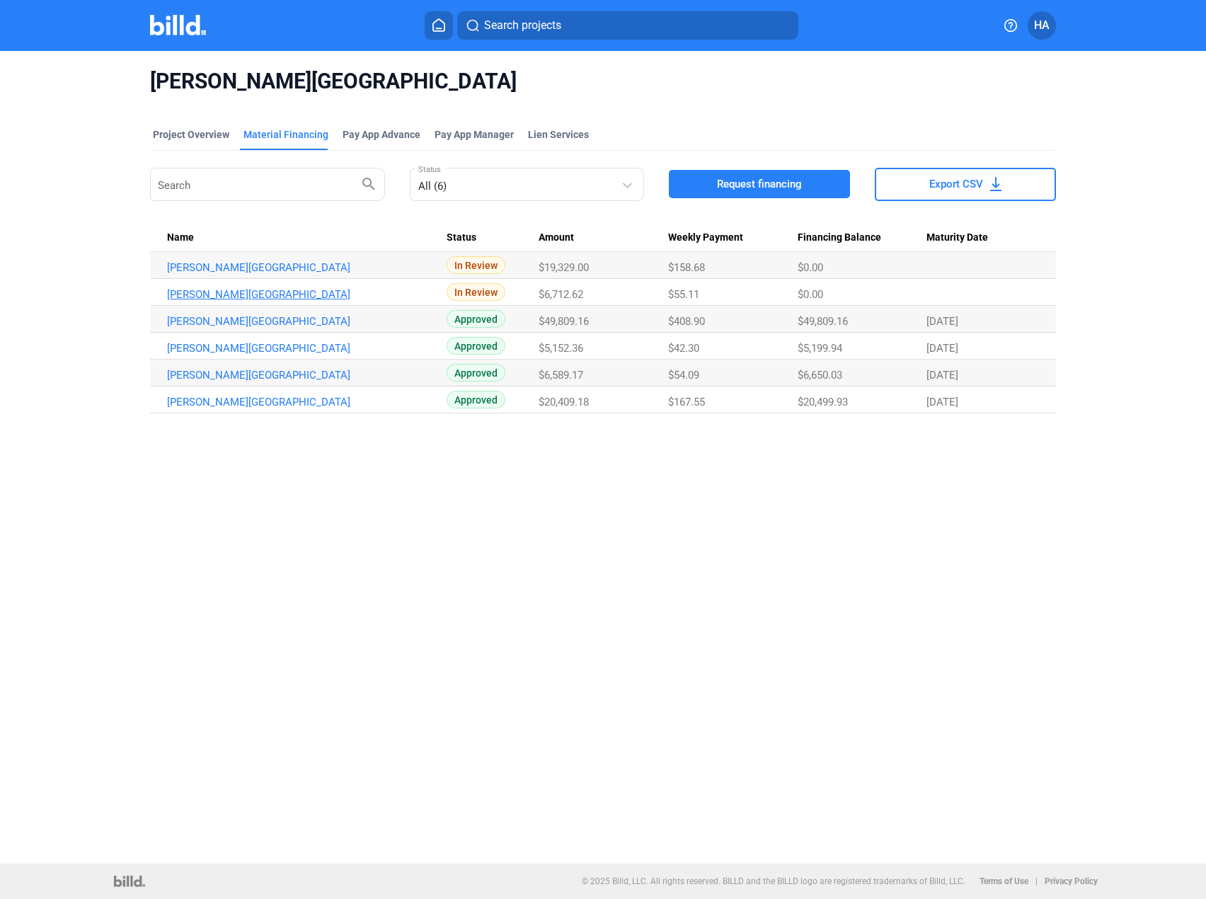
click at [249, 291] on link "[PERSON_NAME][GEOGRAPHIC_DATA]" at bounding box center [304, 294] width 275 height 13
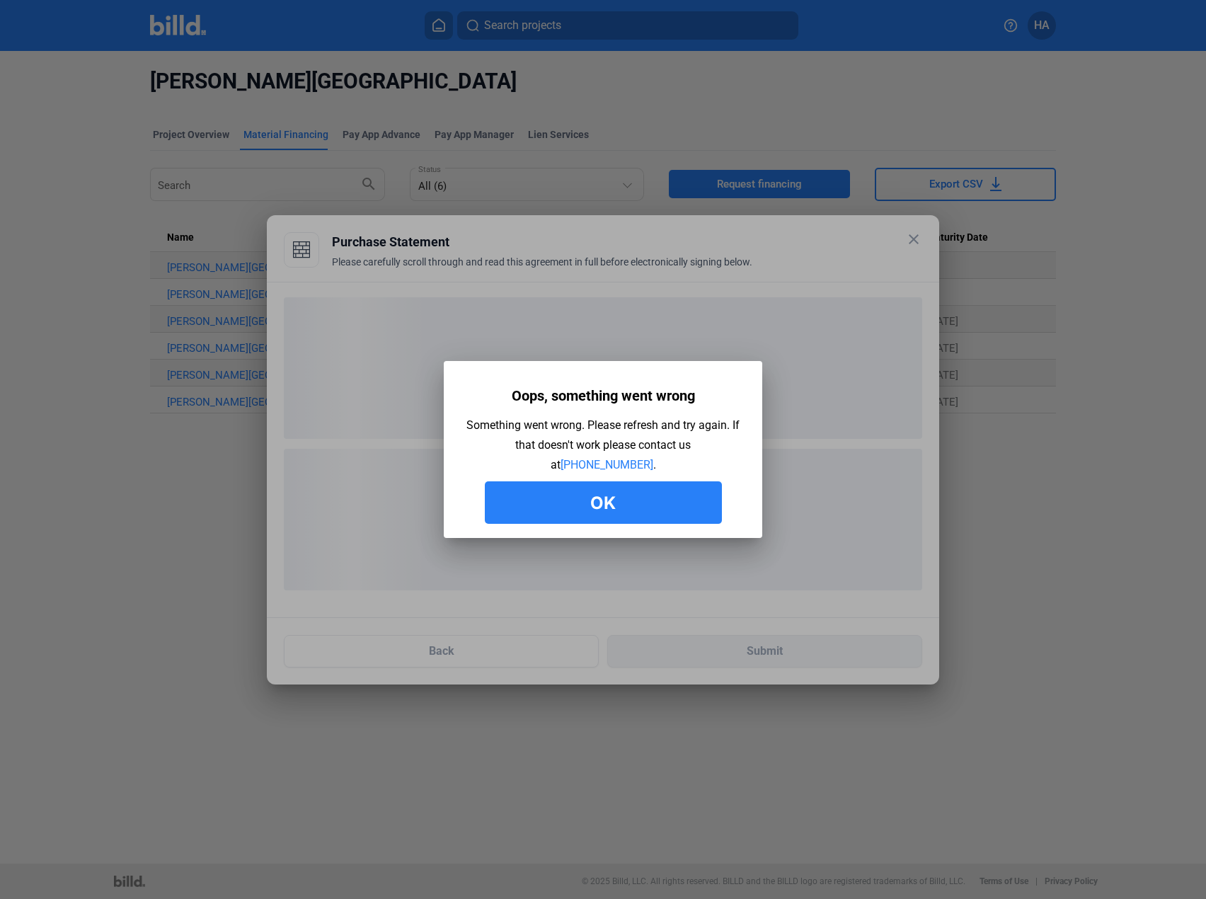
click at [628, 492] on button "Ok" at bounding box center [603, 502] width 237 height 42
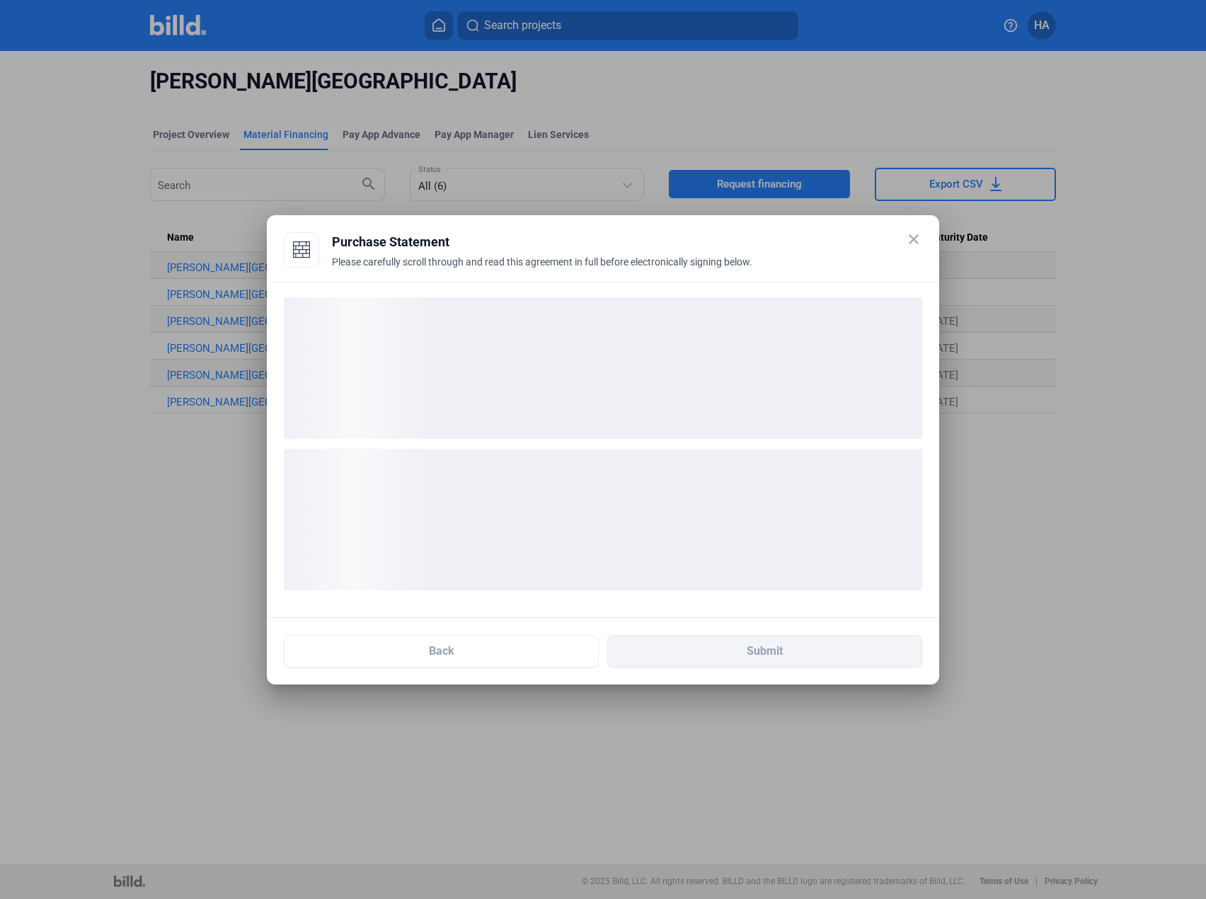
click at [907, 243] on mat-icon "close" at bounding box center [913, 239] width 17 height 17
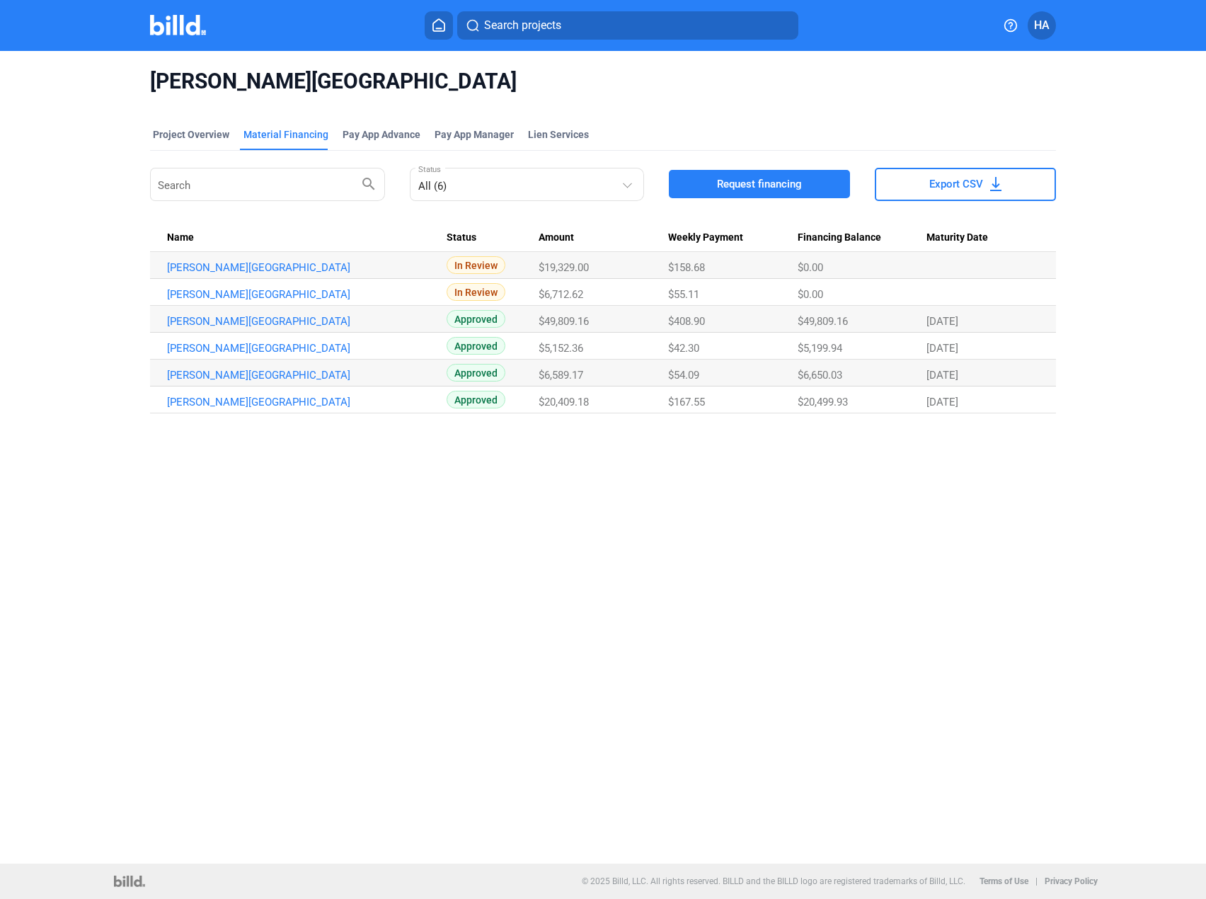
click at [707, 677] on div "[PERSON_NAME][GEOGRAPHIC_DATA] Project Overview Material Financing Pay App Adva…" at bounding box center [603, 457] width 1206 height 813
